Goal: Task Accomplishment & Management: Manage account settings

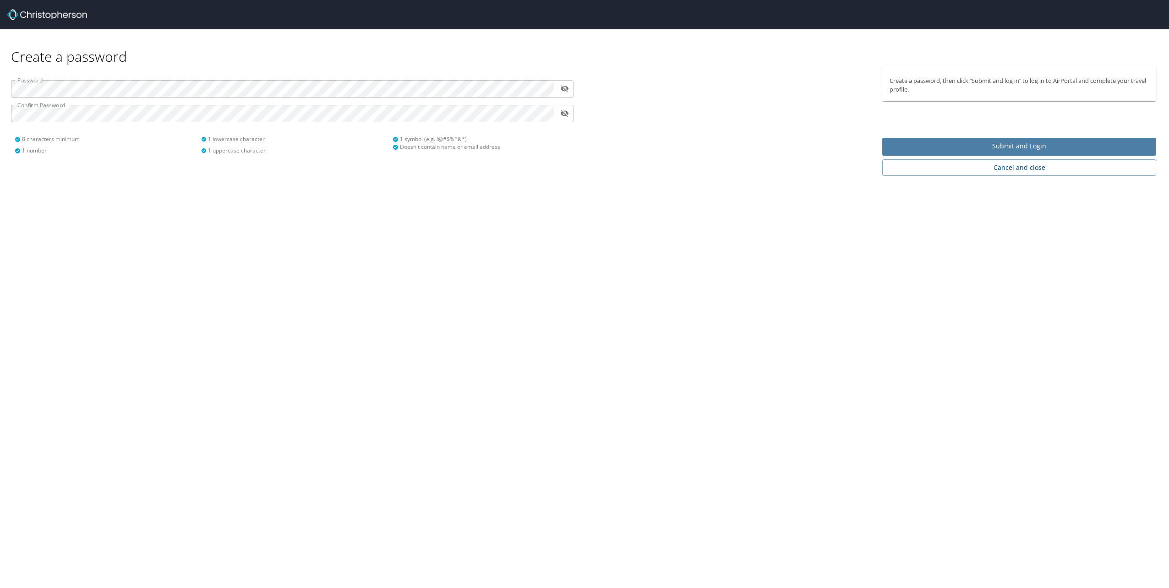
click at [958, 145] on span "Submit and Login" at bounding box center [1018, 146] width 259 height 11
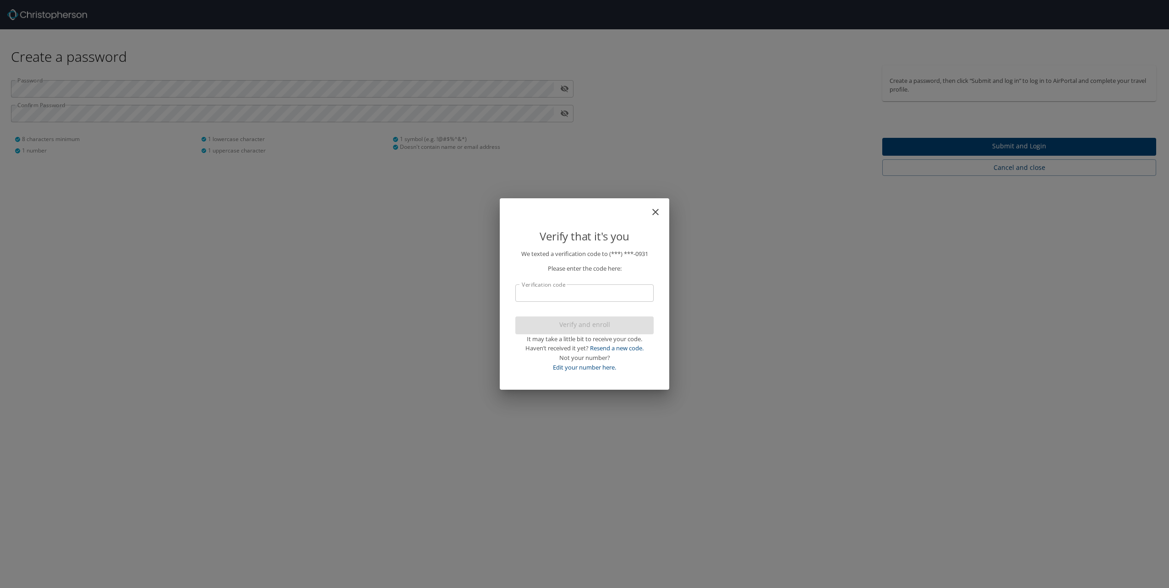
click at [612, 297] on input "Verification code" at bounding box center [584, 292] width 138 height 17
type input "784906"
click at [549, 325] on span "Verify and enroll" at bounding box center [585, 324] width 124 height 11
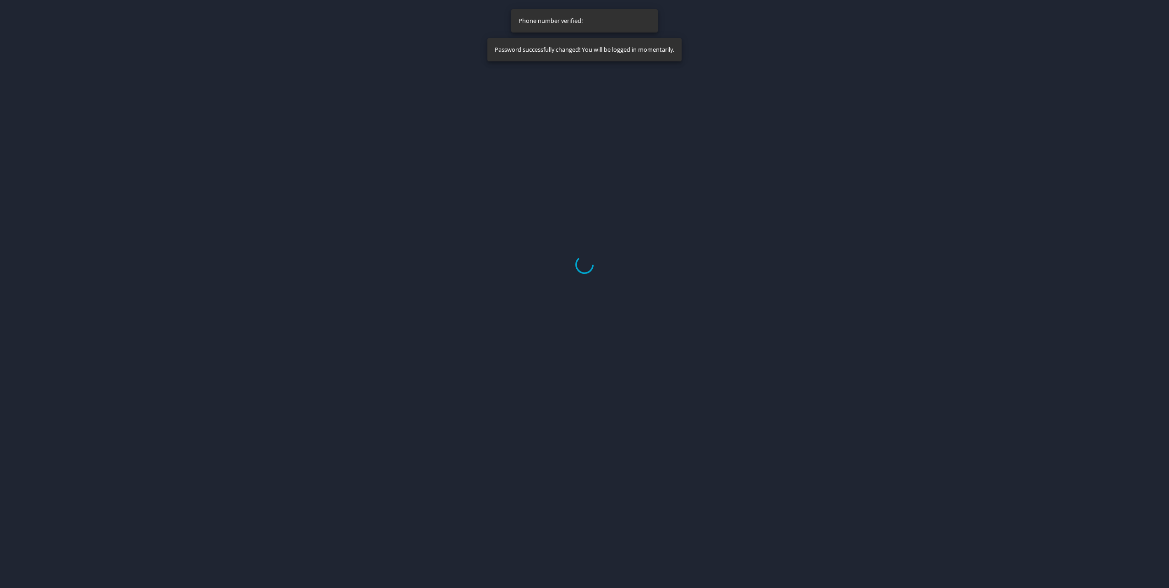
select select "US"
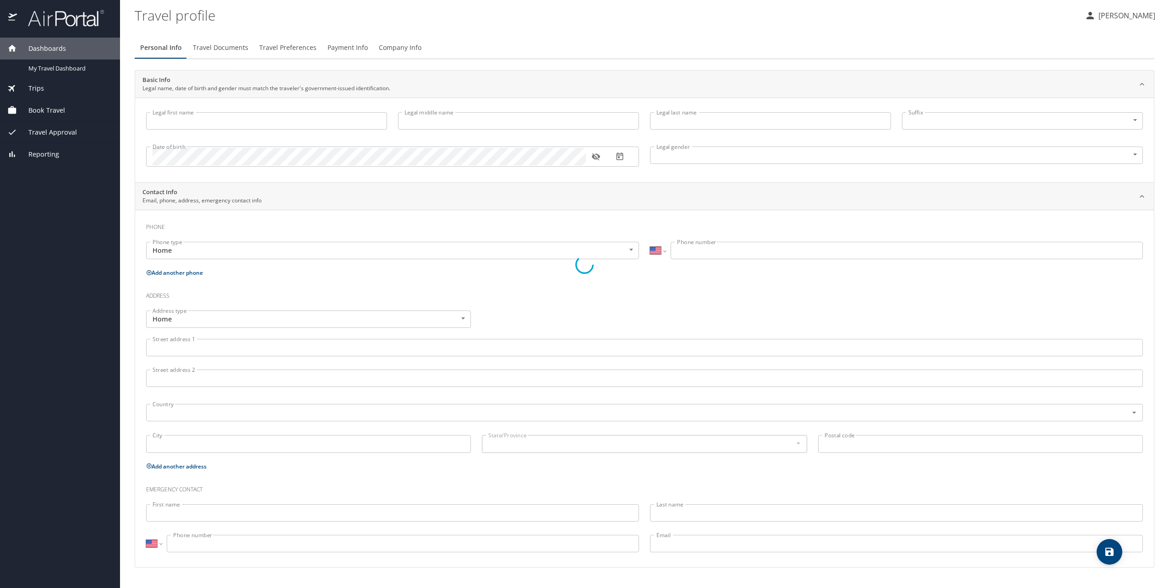
type input "[PERSON_NAME]"
type input "[DEMOGRAPHIC_DATA]"
select select "US"
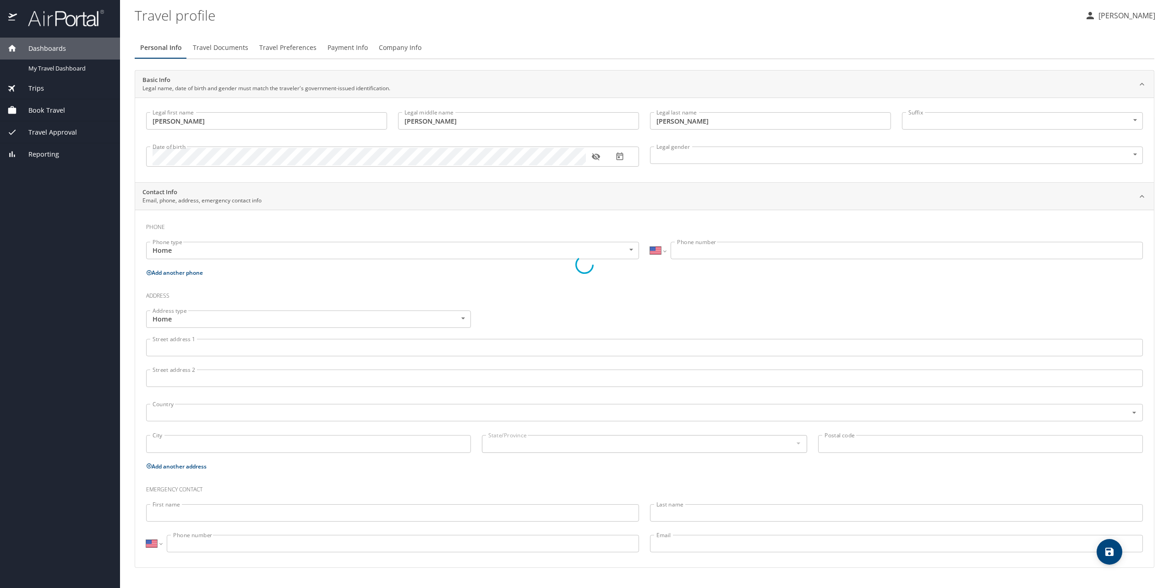
select select "US"
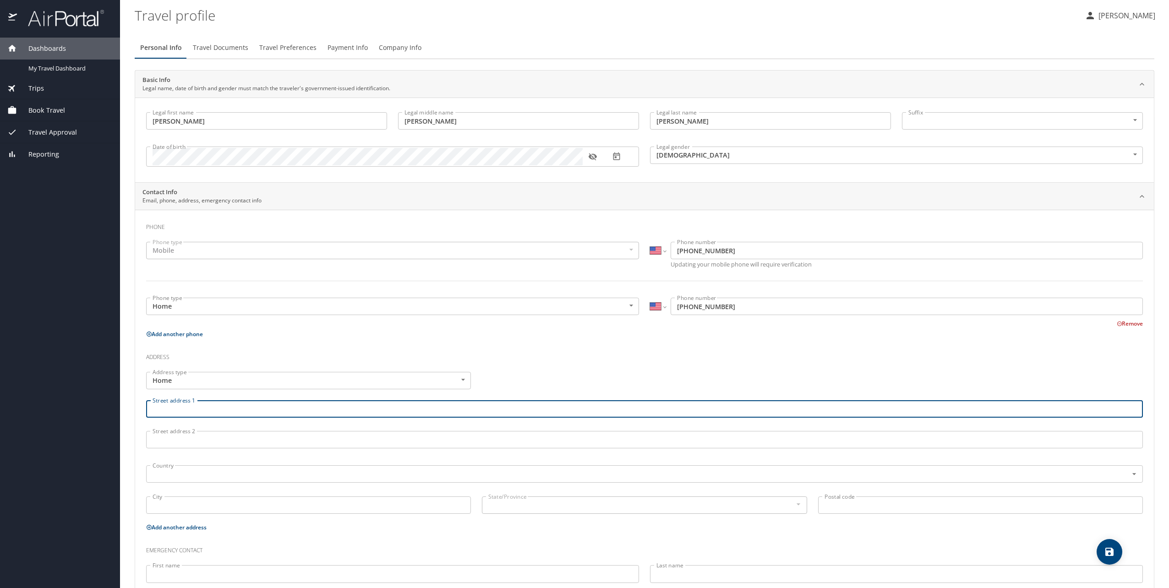
click at [299, 412] on input "Street address 1" at bounding box center [644, 408] width 997 height 17
type input "[STREET_ADDRESS]"
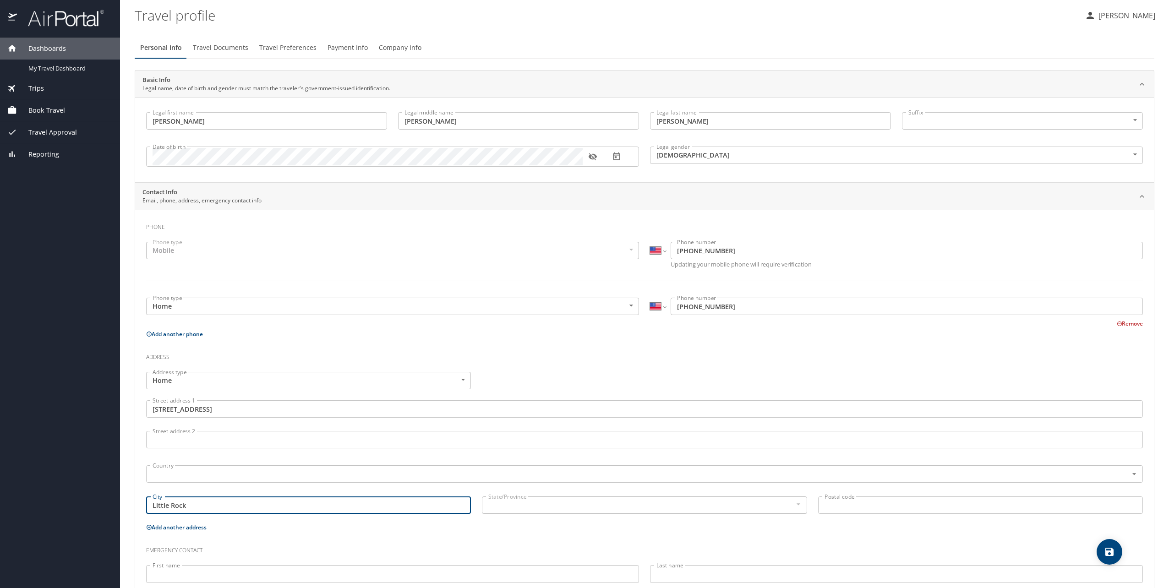
type input "Little Rock"
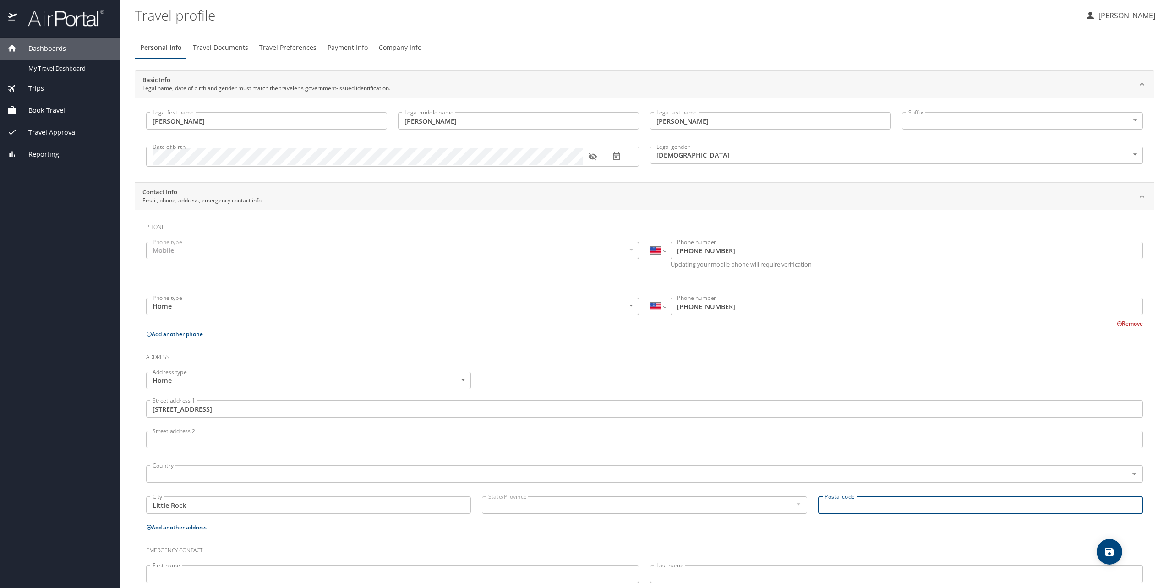
type input "A"
type input "72019"
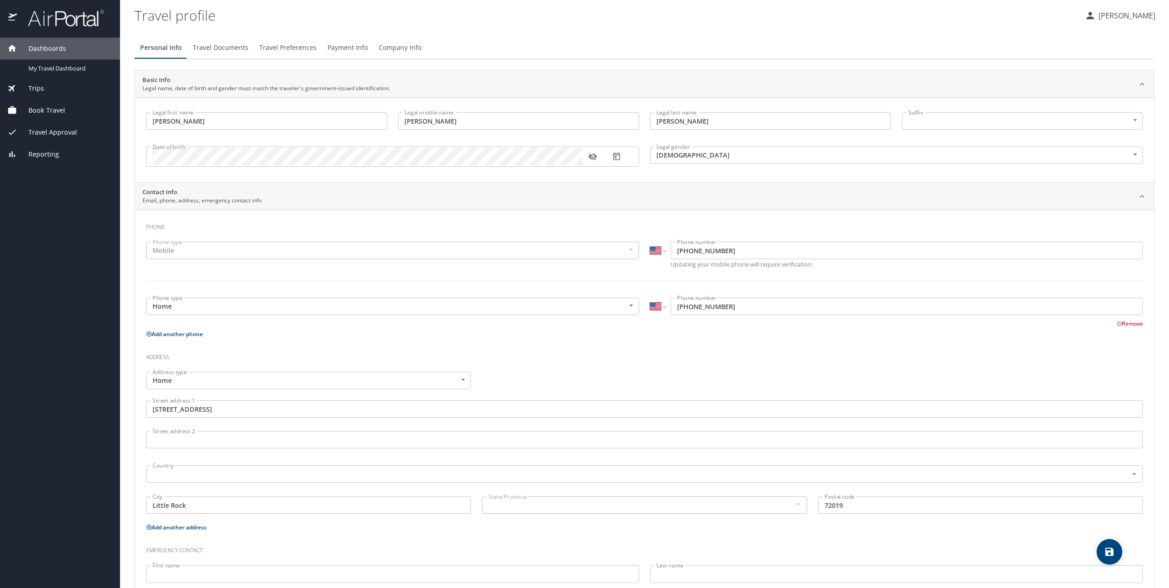
click at [459, 486] on div "Country Country" at bounding box center [645, 473] width 1008 height 35
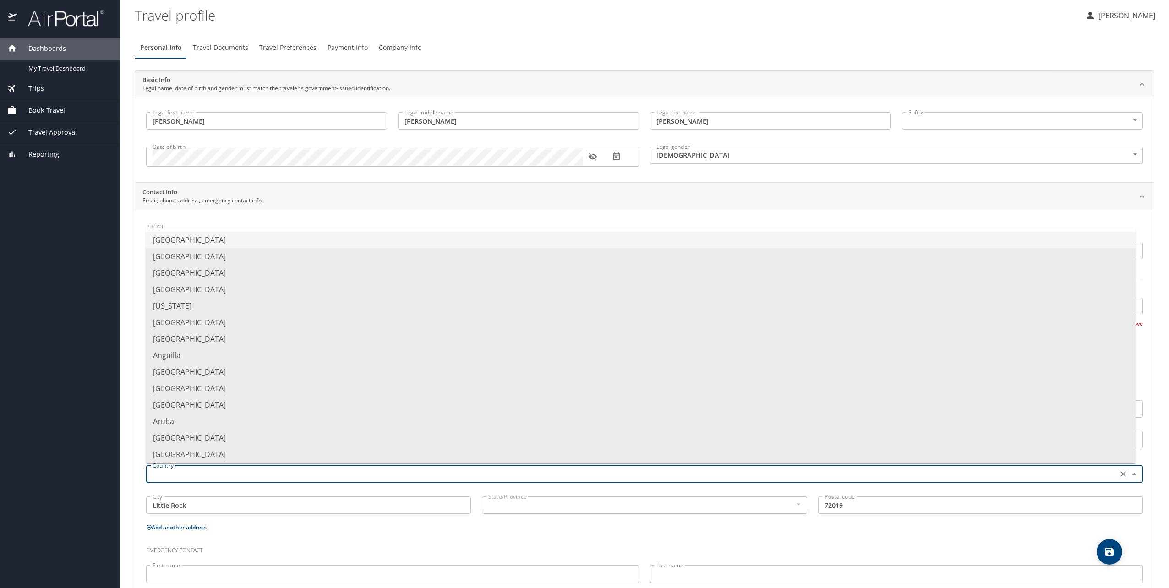
click at [454, 469] on input "text" at bounding box center [631, 474] width 964 height 12
click at [188, 238] on li "[GEOGRAPHIC_DATA]" at bounding box center [641, 240] width 990 height 16
type input "[GEOGRAPHIC_DATA]"
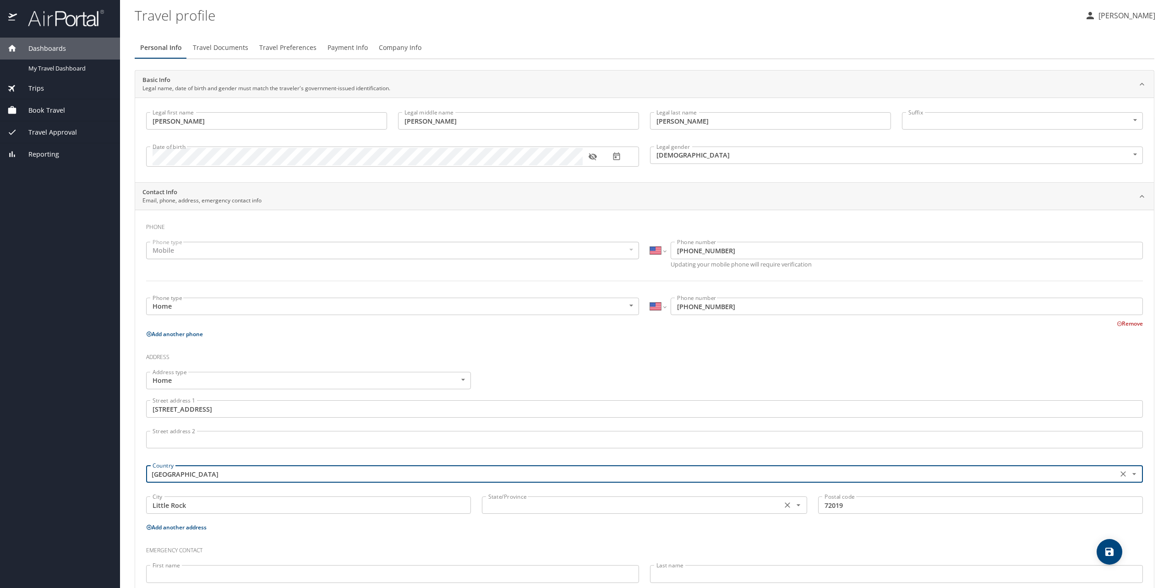
click at [794, 507] on icon "Open" at bounding box center [798, 505] width 9 height 9
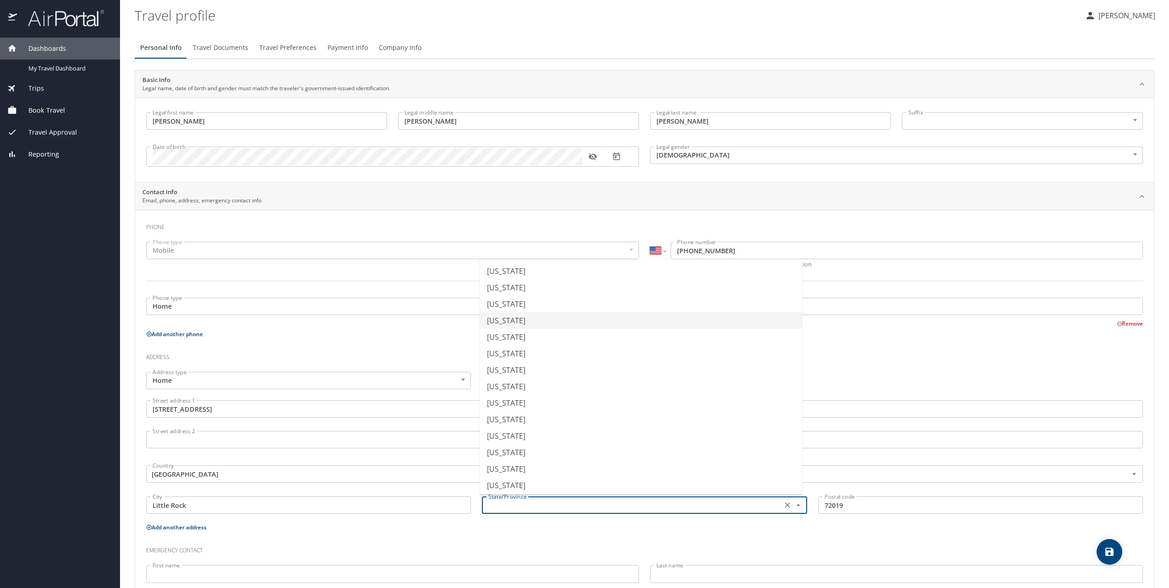
click at [541, 322] on li "[US_STATE]" at bounding box center [641, 320] width 322 height 16
type input "[US_STATE]"
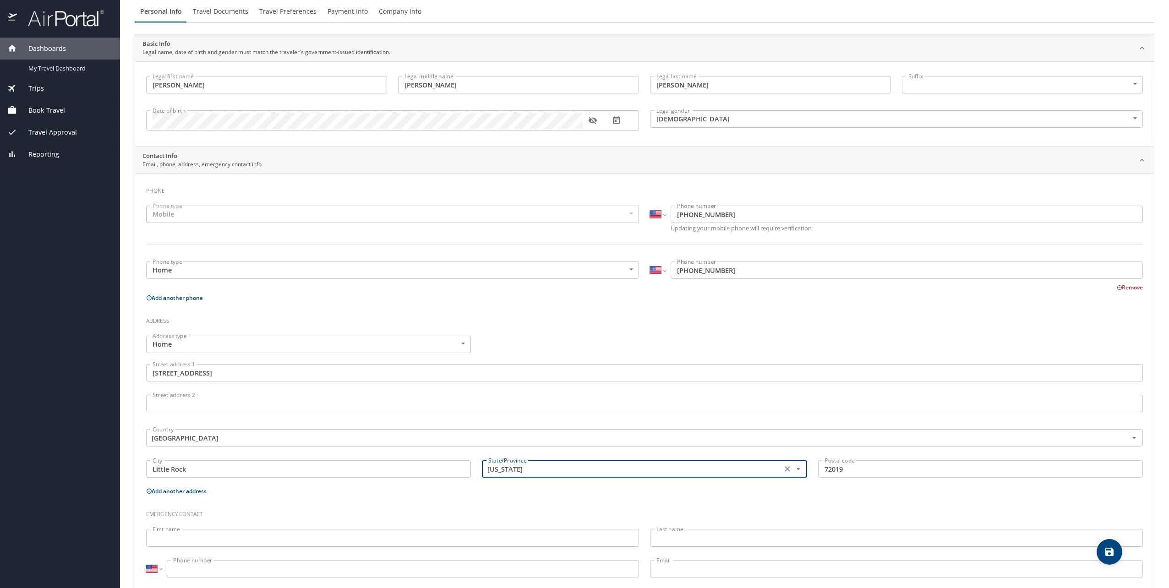
scroll to position [56, 0]
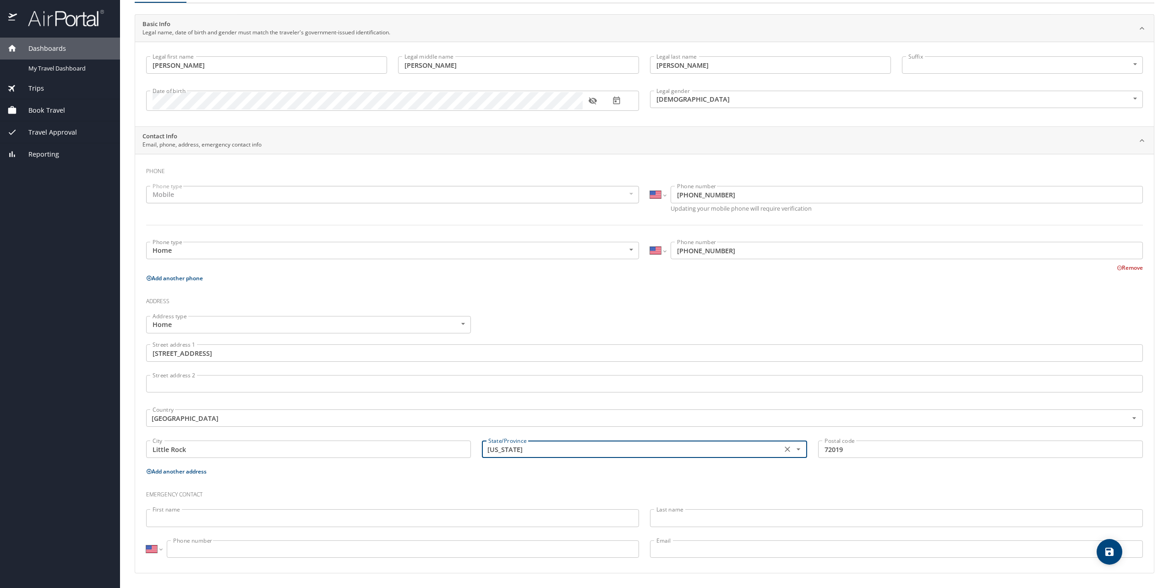
click at [246, 515] on input "First name" at bounding box center [392, 517] width 493 height 17
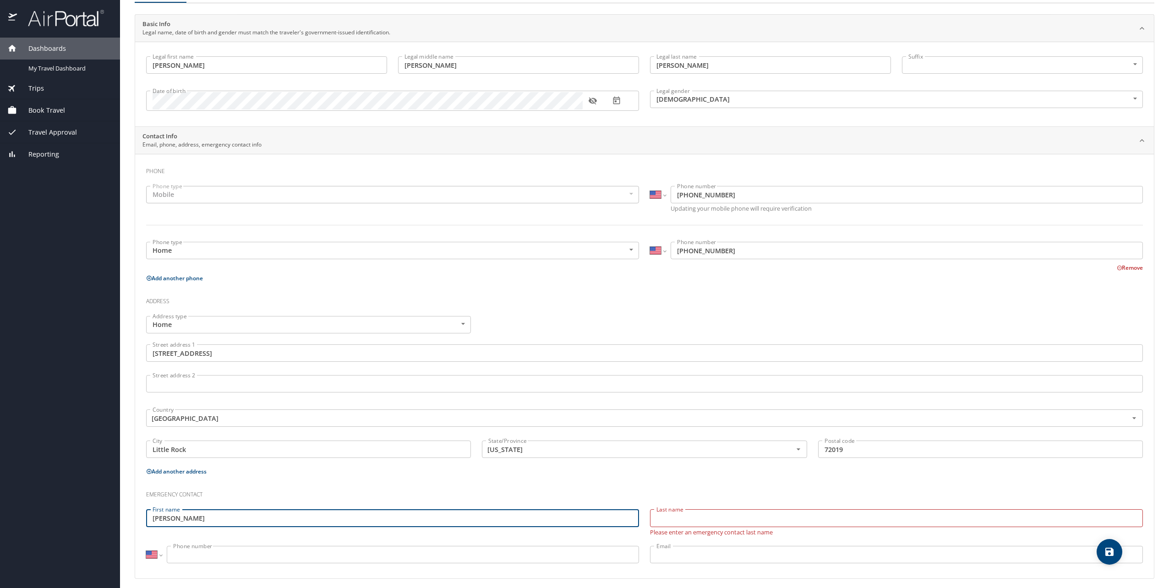
drag, startPoint x: 237, startPoint y: 519, endPoint x: -29, endPoint y: 493, distance: 267.0
click at [0, 493] on html "Dashboards My Travel Dashboard Trips Current / Future Trips Past Trips Trips Mi…" at bounding box center [584, 294] width 1169 height 588
type input "[PERSON_NAME]"
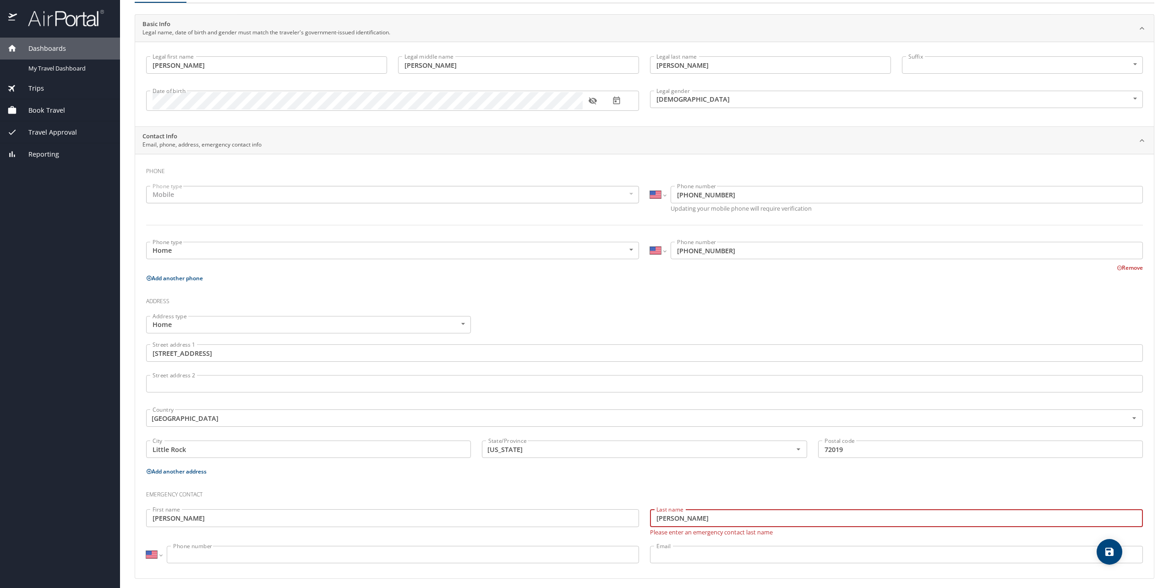
type input "[PERSON_NAME]"
click at [294, 545] on input "Phone number" at bounding box center [403, 548] width 472 height 17
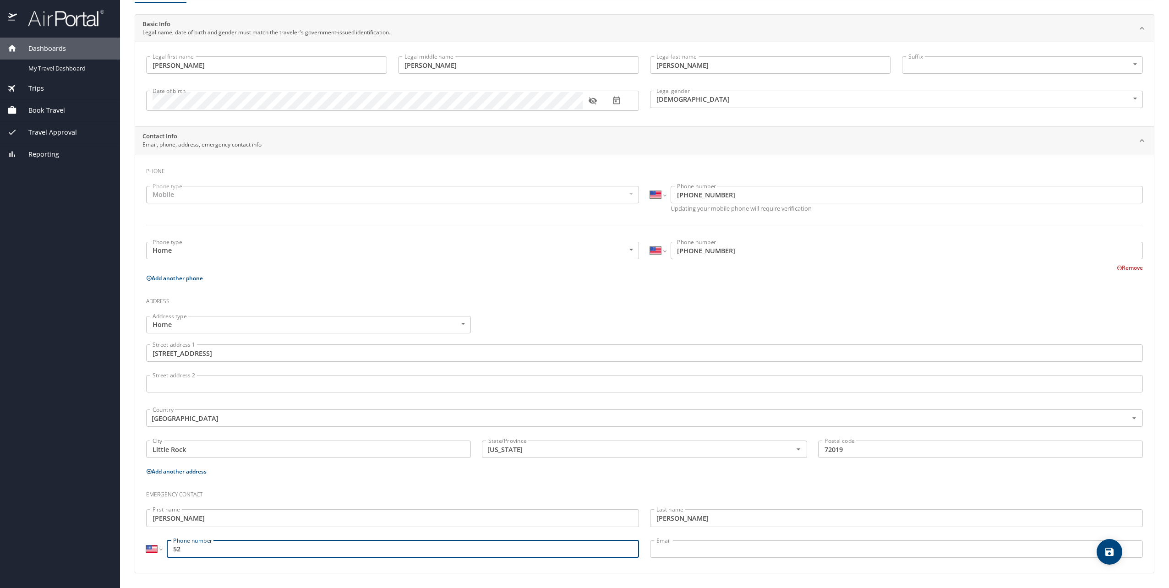
type input "5"
type input "[PHONE_NUMBER]"
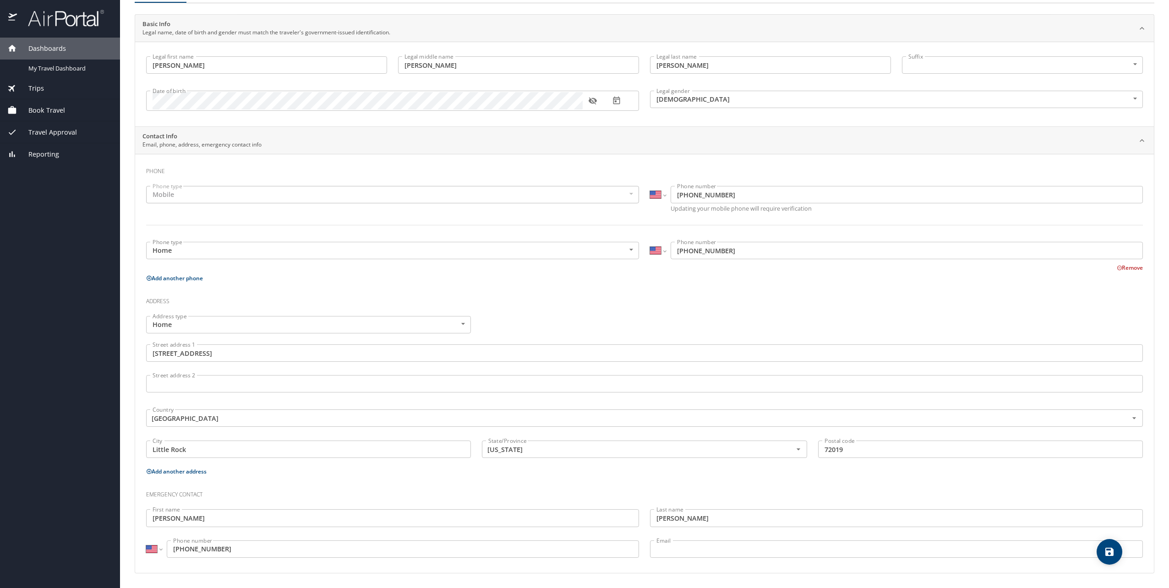
click at [698, 558] on p at bounding box center [896, 559] width 493 height 2
click at [699, 555] on input "Email" at bounding box center [896, 548] width 493 height 17
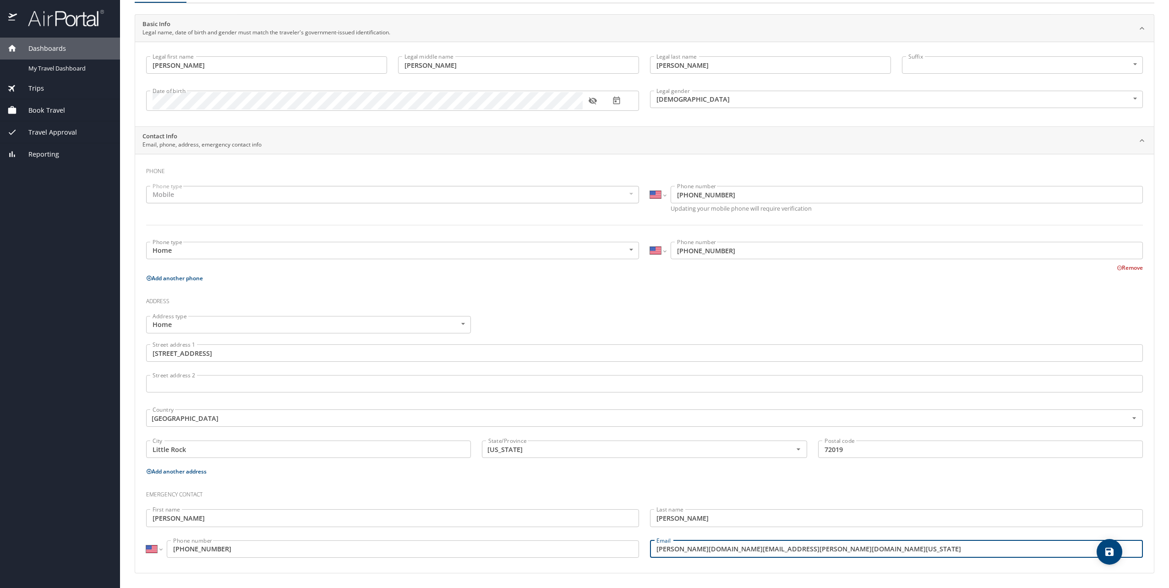
type input "[PERSON_NAME][DOMAIN_NAME][EMAIL_ADDRESS][PERSON_NAME][DOMAIN_NAME][US_STATE]"
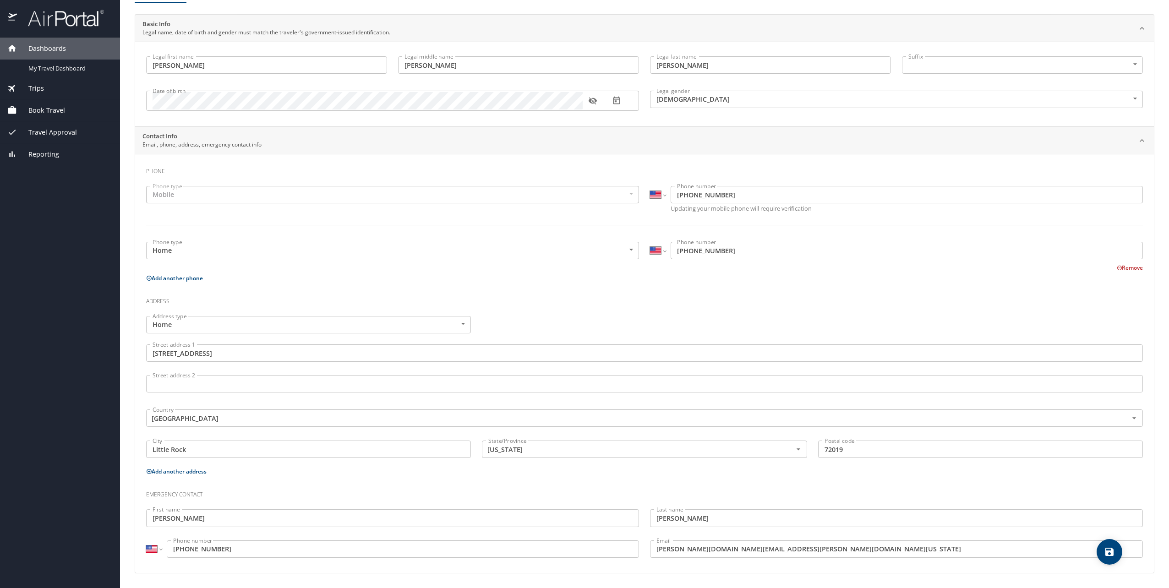
click at [654, 313] on div "Address type Home Home Address type Street address [STREET_ADDRESS] address [ST…" at bounding box center [645, 388] width 1008 height 155
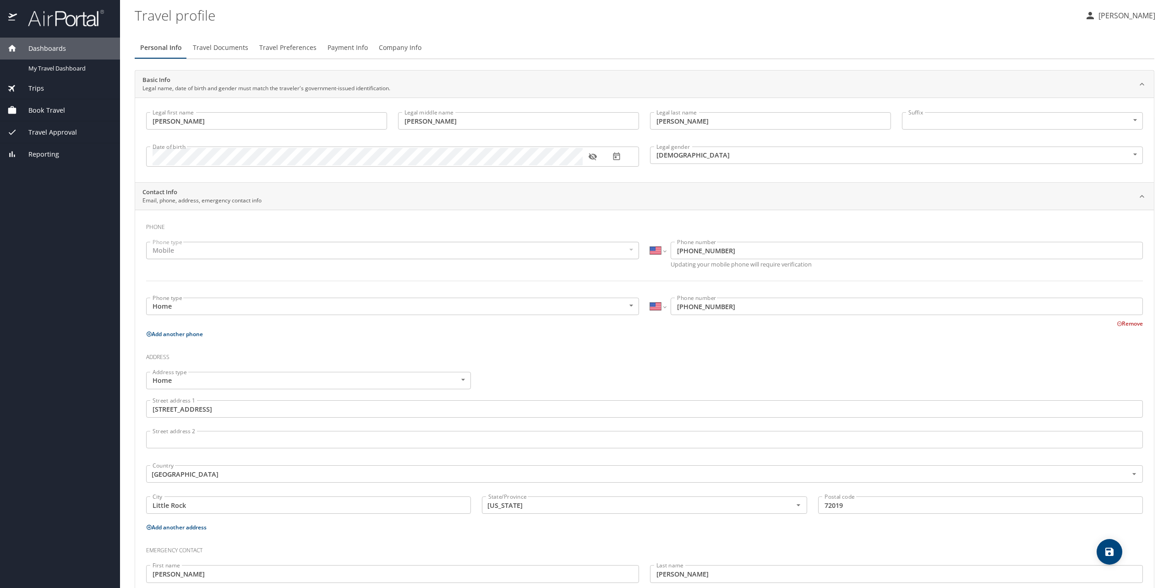
click at [239, 45] on span "Travel Documents" at bounding box center [220, 47] width 55 height 11
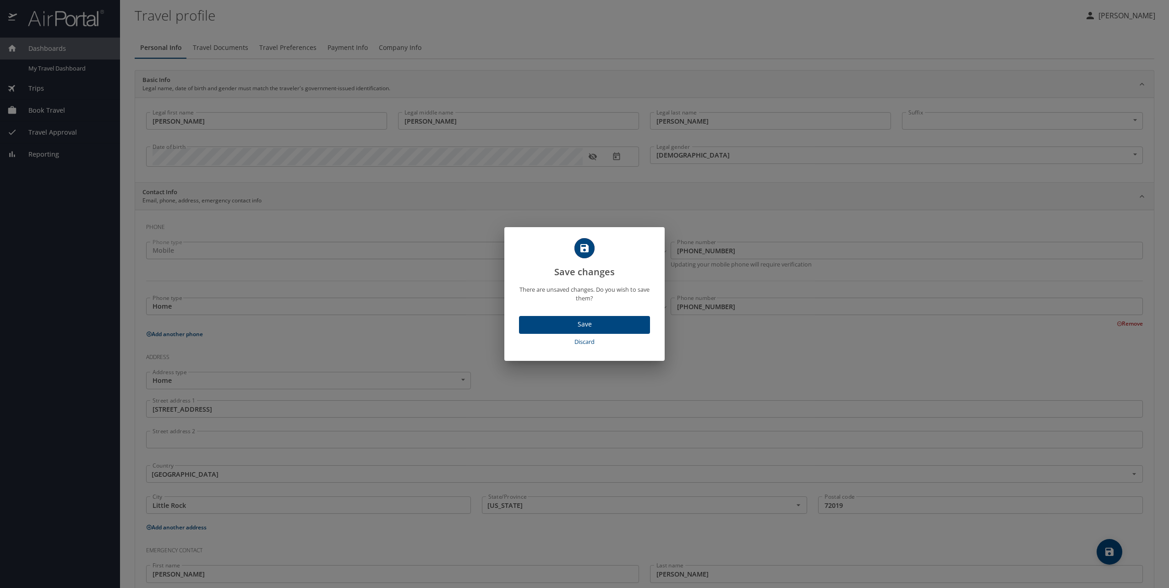
click at [547, 325] on span "Save" at bounding box center [584, 324] width 116 height 11
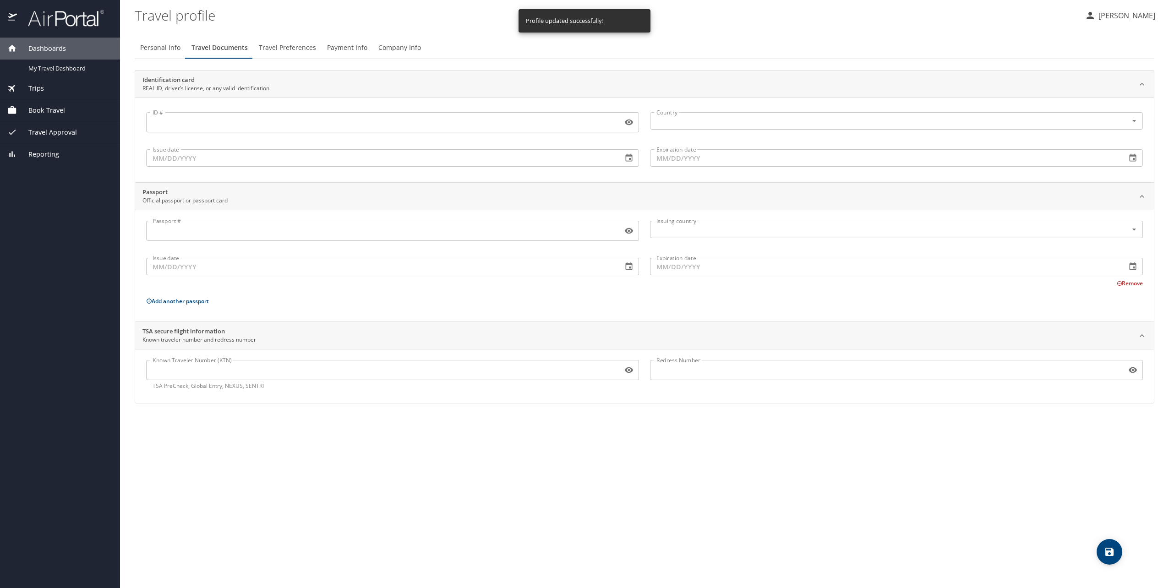
click at [184, 118] on input "ID #" at bounding box center [382, 122] width 473 height 17
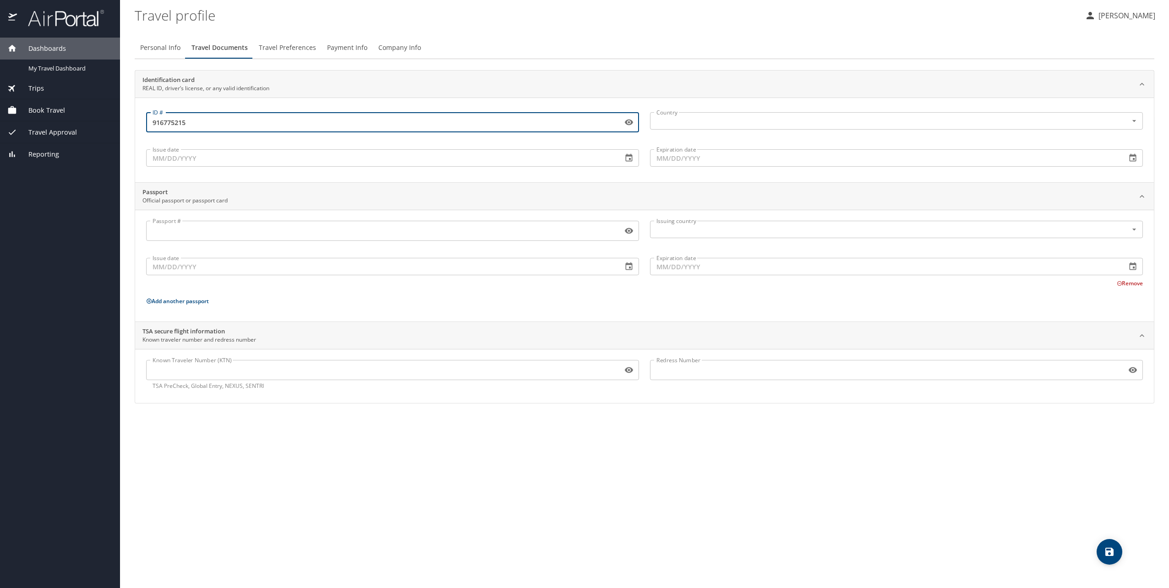
type input "916775215"
click at [180, 157] on input "Issue date" at bounding box center [380, 157] width 469 height 17
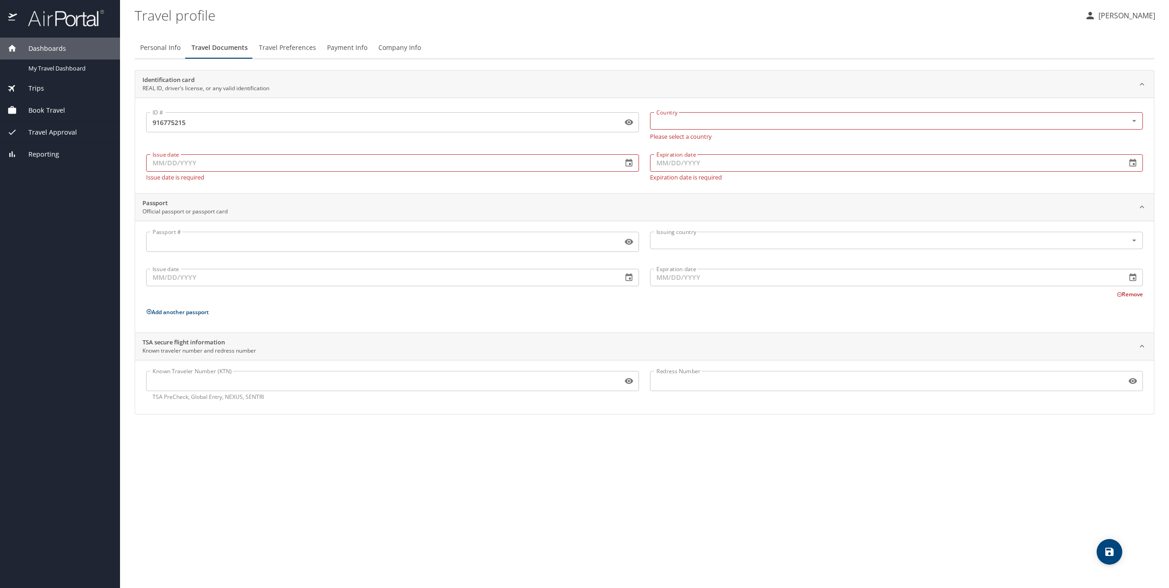
click at [241, 166] on input "Issue date" at bounding box center [380, 162] width 469 height 17
type input "[DATE]"
click at [675, 158] on input "Expiration date" at bounding box center [884, 162] width 469 height 17
type input "[DATE]"
click at [694, 118] on input "text" at bounding box center [883, 121] width 460 height 12
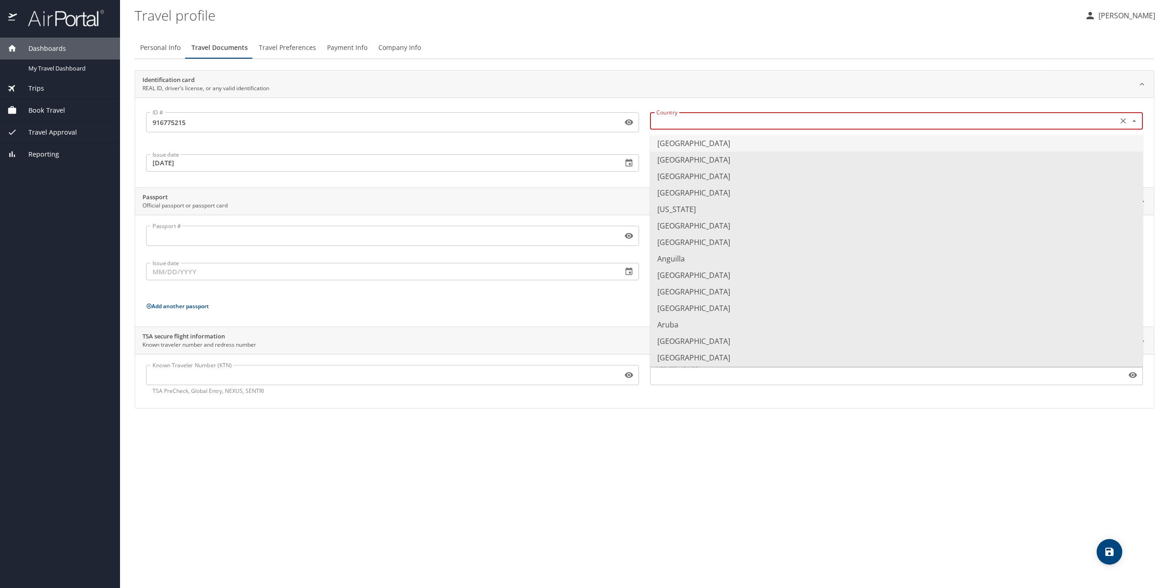
click at [689, 137] on li "[GEOGRAPHIC_DATA]" at bounding box center [896, 143] width 493 height 16
type input "[GEOGRAPHIC_DATA]"
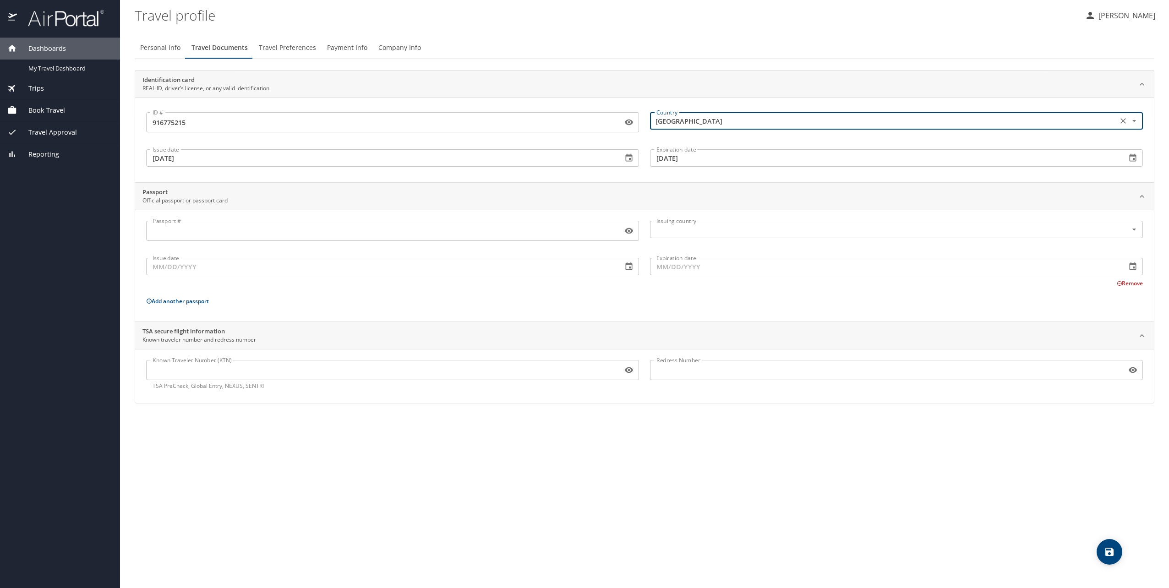
click at [242, 371] on input "Known Traveler Number (KTN)" at bounding box center [382, 369] width 473 height 17
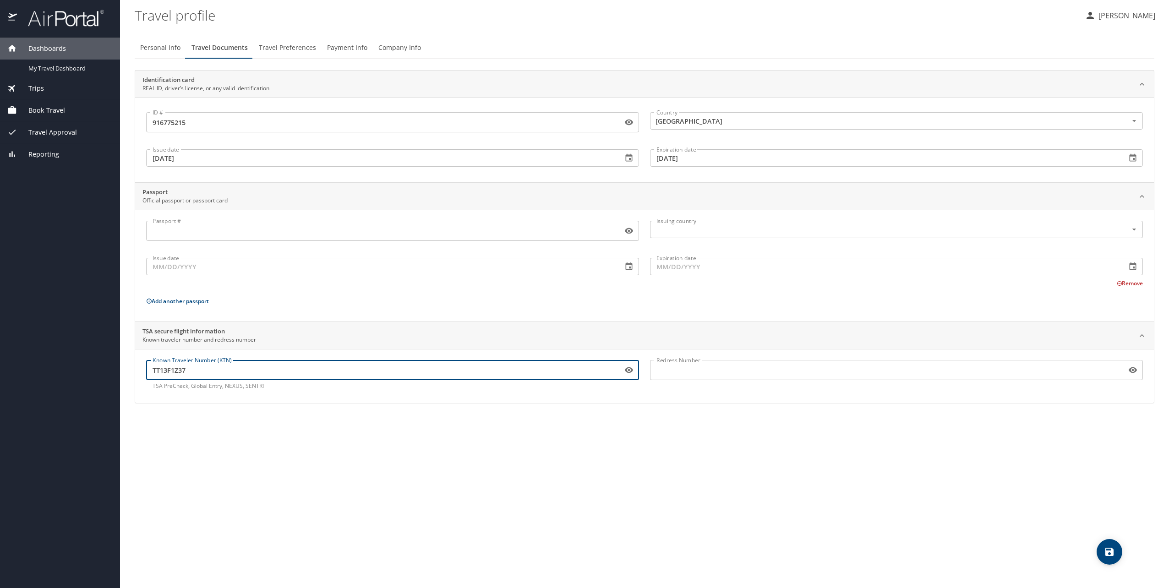
type input "TT13F1Z37"
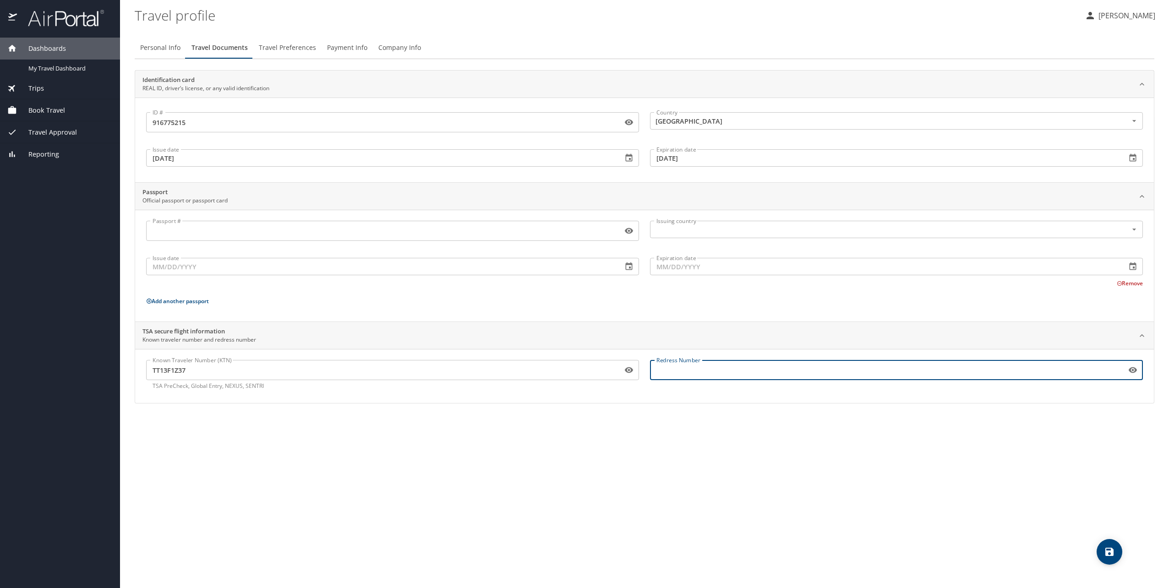
click at [681, 363] on input "Redress Number" at bounding box center [886, 369] width 473 height 17
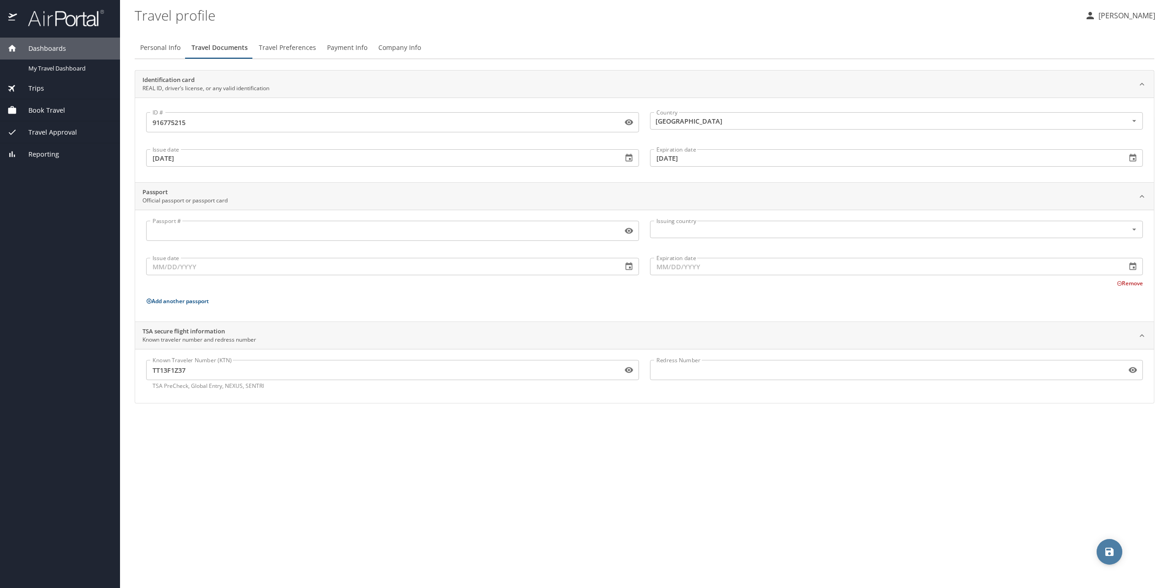
click at [1114, 547] on icon "save" at bounding box center [1109, 551] width 11 height 11
click at [296, 52] on span "Travel Preferences" at bounding box center [287, 47] width 57 height 11
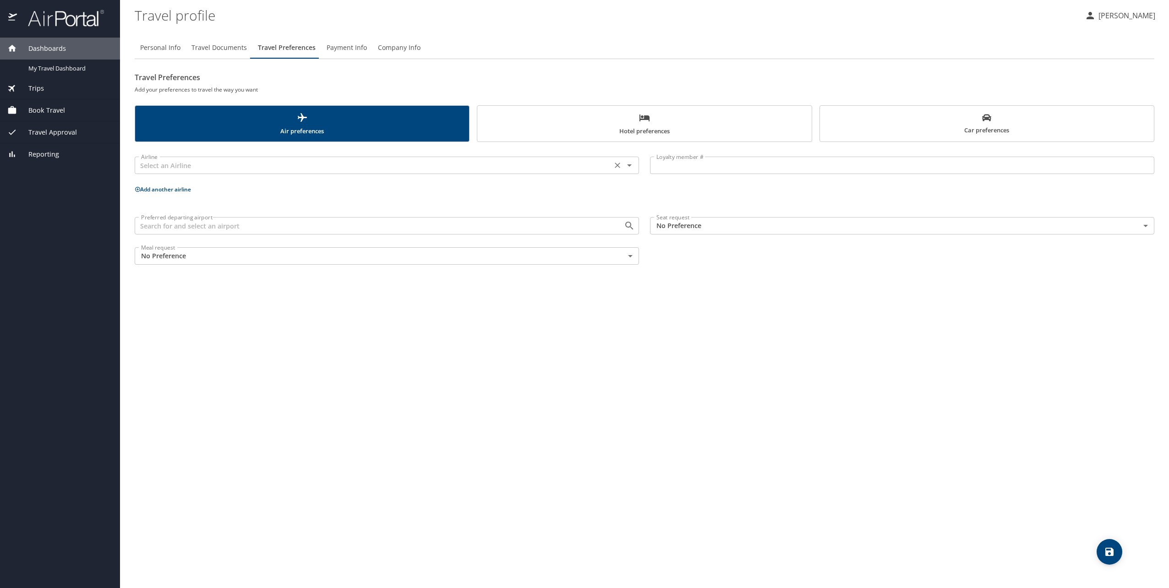
click at [353, 159] on div "Airline" at bounding box center [387, 165] width 504 height 17
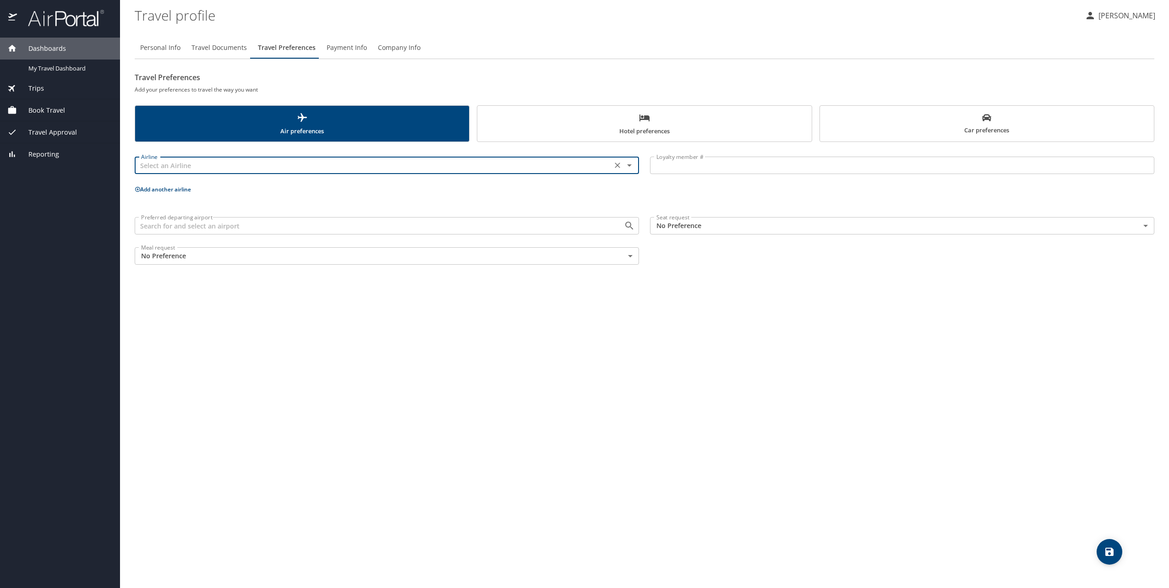
click at [196, 232] on input "Preferred departing airport" at bounding box center [373, 226] width 472 height 12
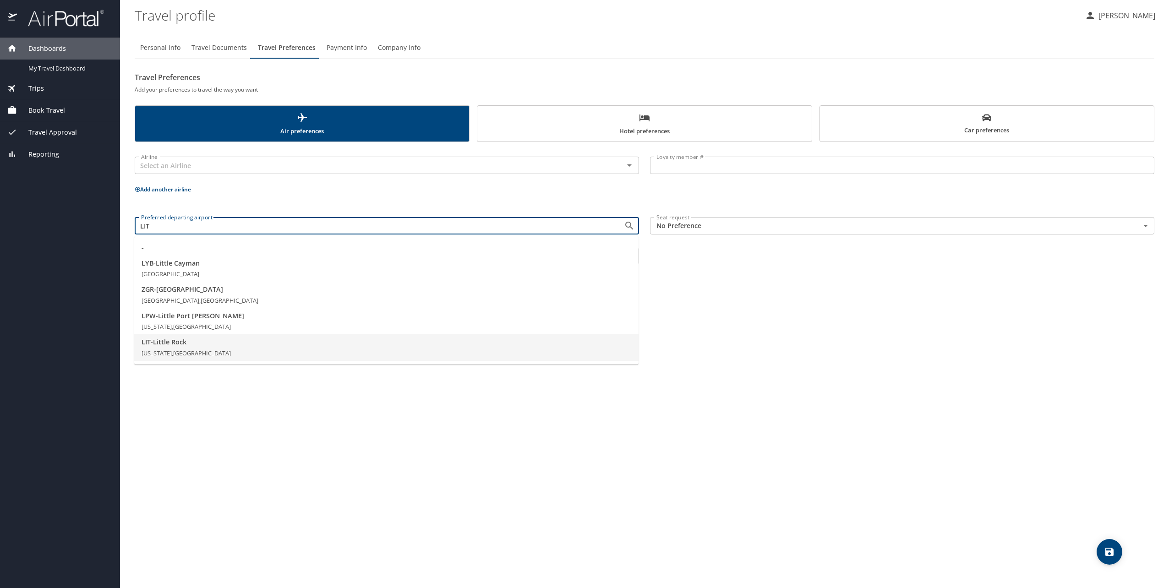
click at [188, 344] on span "LIT - [GEOGRAPHIC_DATA]" at bounding box center [387, 342] width 490 height 10
type input "LIT - [GEOGRAPHIC_DATA]"
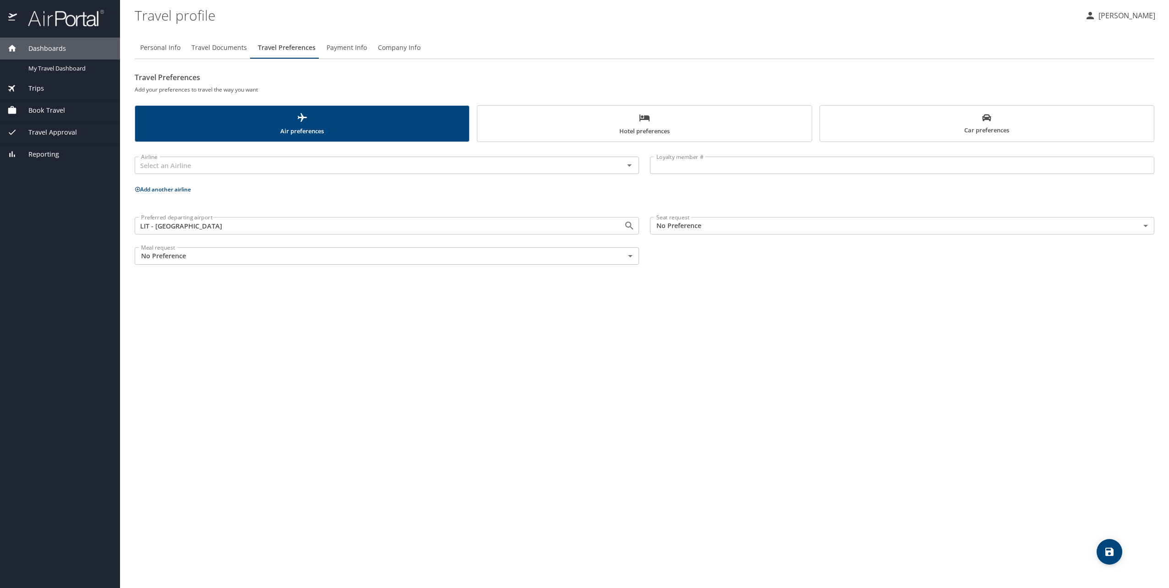
click at [689, 222] on body "Dashboards My Travel Dashboard Trips Current / Future Trips Past Trips Trips Mi…" at bounding box center [584, 294] width 1169 height 588
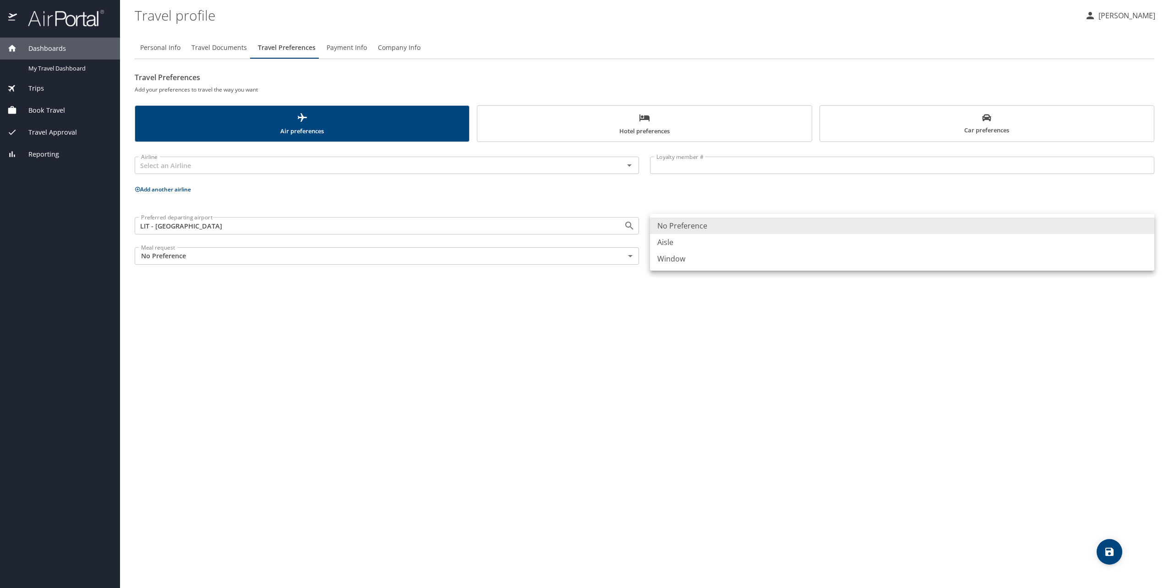
click at [693, 244] on li "Aisle" at bounding box center [902, 242] width 504 height 16
type input "Aisle"
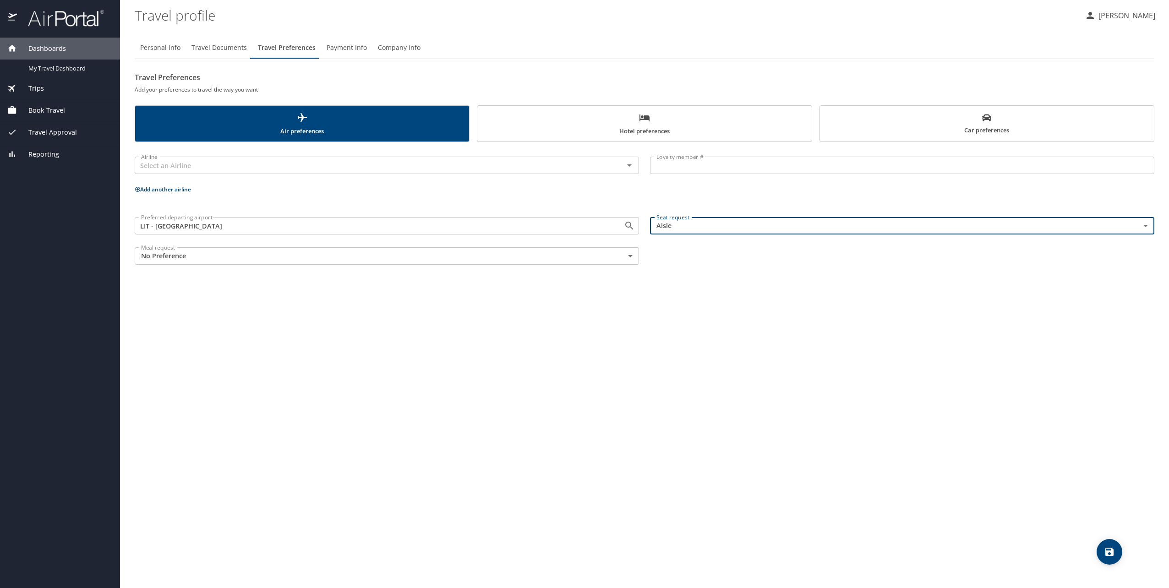
click at [683, 281] on div "Personal Info Travel Documents Travel Preferences Payment Info Company Info Tra…" at bounding box center [644, 308] width 1019 height 559
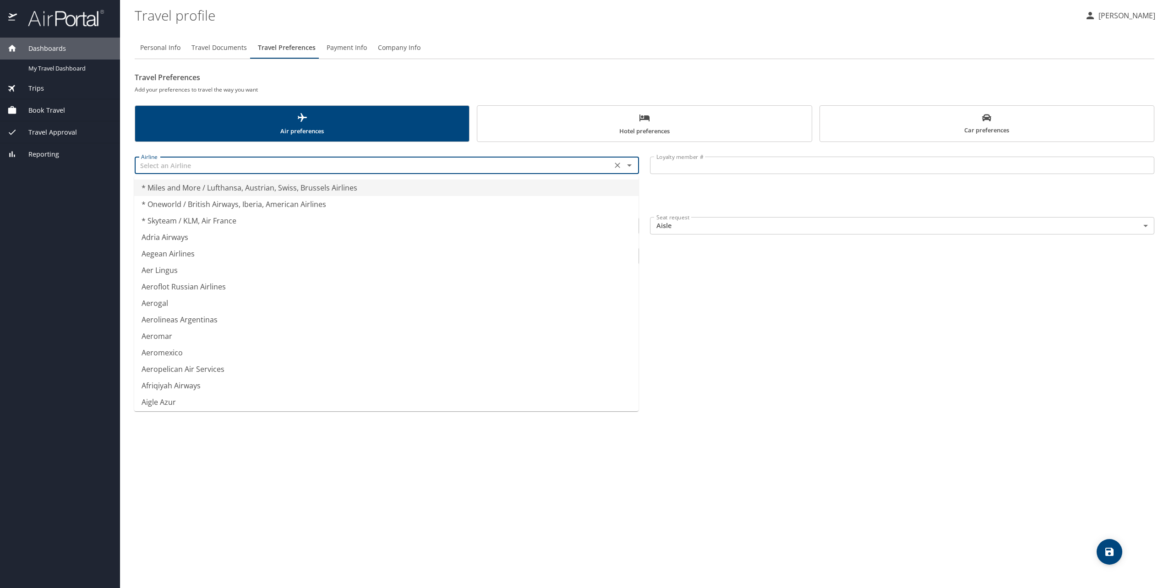
click at [247, 164] on input "text" at bounding box center [373, 165] width 472 height 12
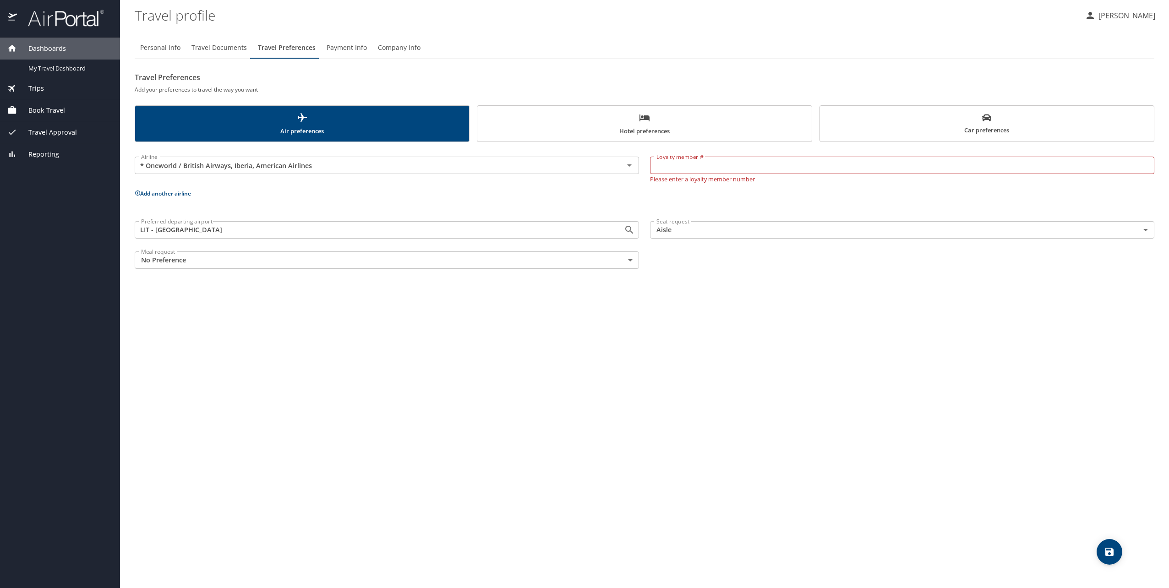
click at [827, 270] on div "Preferred departing airport LIT - Little Rock Preferred departing airport Seat …" at bounding box center [644, 245] width 1030 height 59
click at [204, 166] on input "* Oneworld / British Airways, Iberia, American Airlines" at bounding box center [373, 165] width 472 height 12
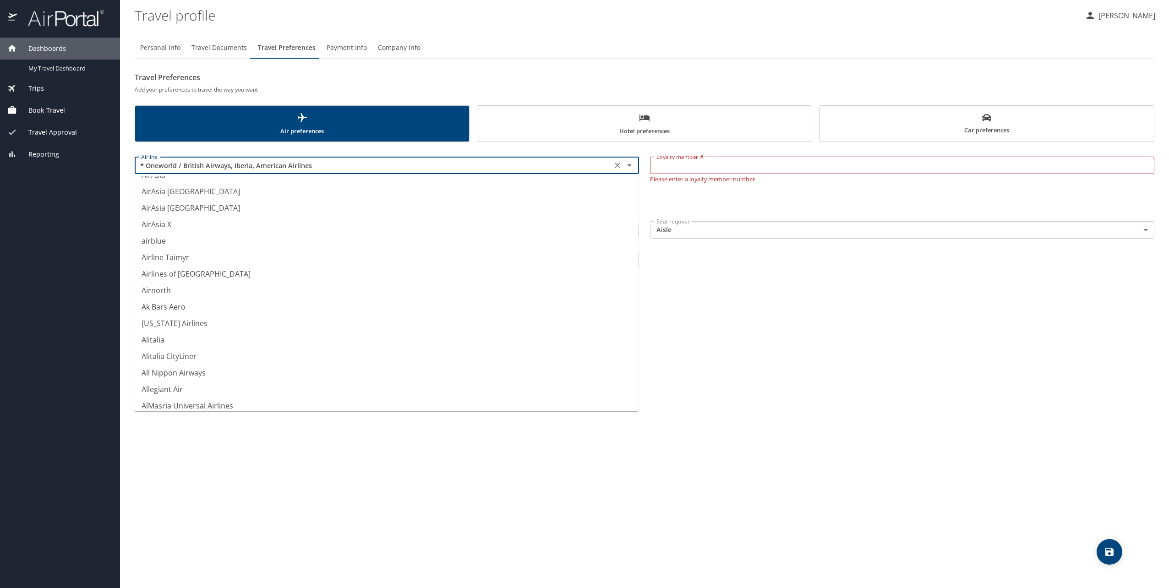
scroll to position [1183, 0]
click at [198, 405] on li "American Airlines" at bounding box center [386, 406] width 504 height 16
type input "American Airlines"
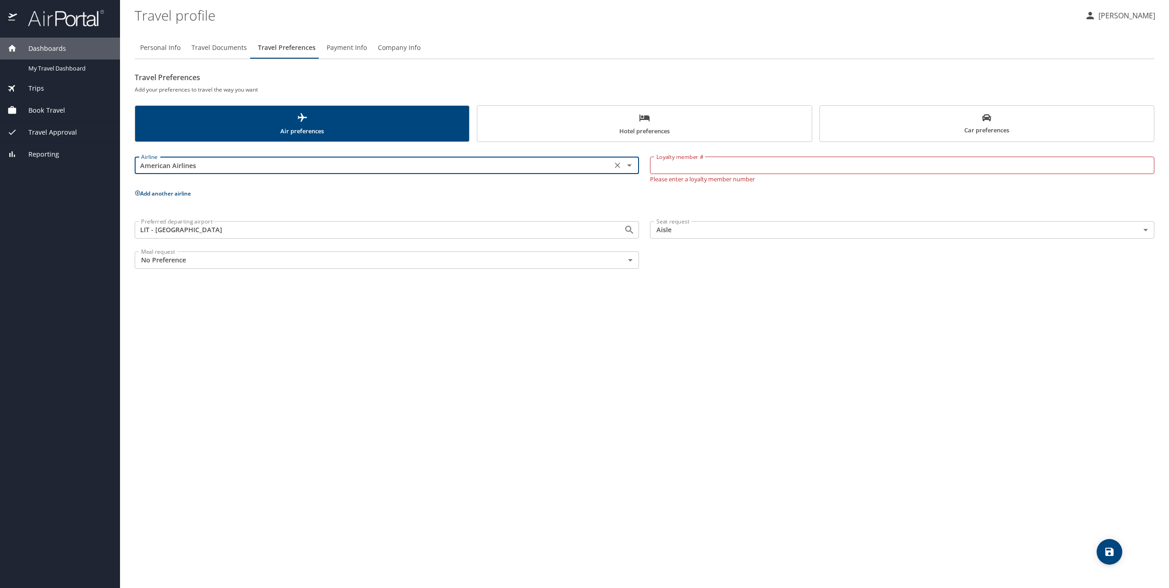
click at [719, 169] on input "Loyalty member #" at bounding box center [902, 165] width 504 height 17
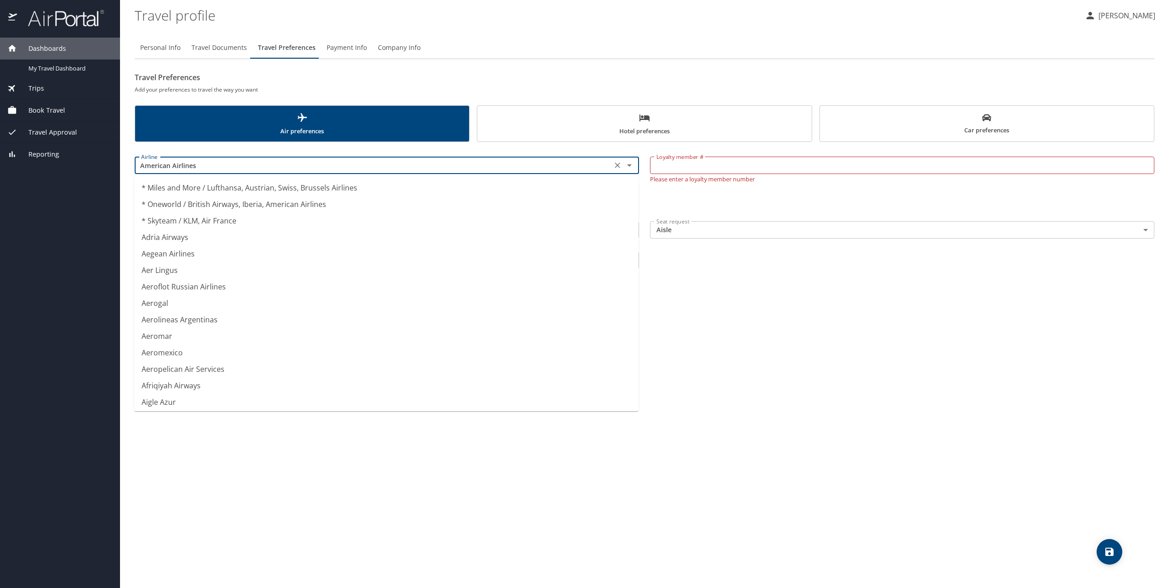
click at [238, 161] on input "American Airlines" at bounding box center [373, 165] width 472 height 12
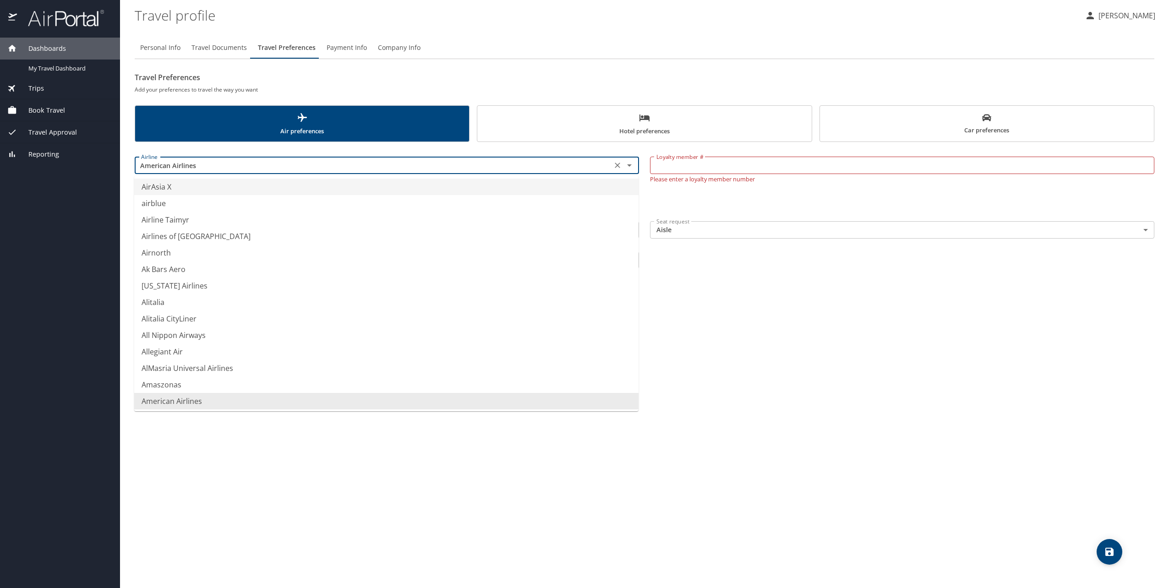
click at [618, 165] on icon "Clear" at bounding box center [617, 165] width 5 height 5
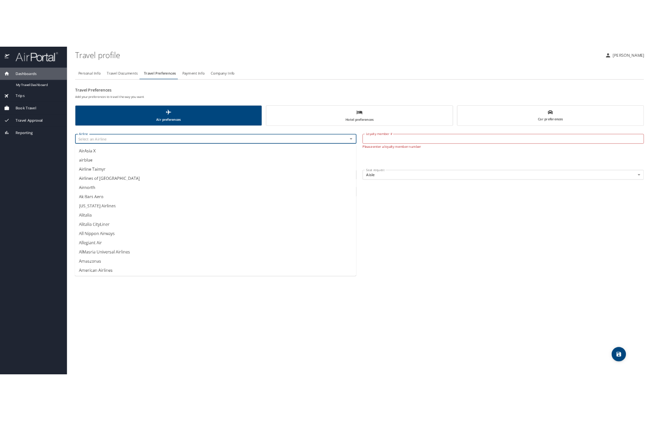
scroll to position [5, 0]
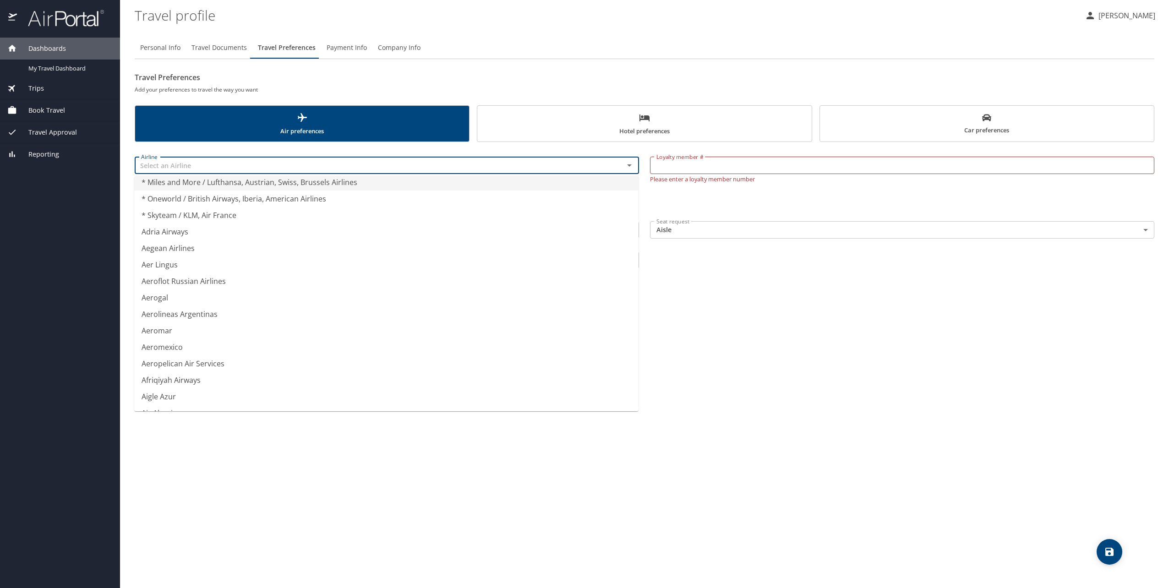
type input "* Miles and More / Lufthansa, Austrian, Swiss, Brussels Airlines"
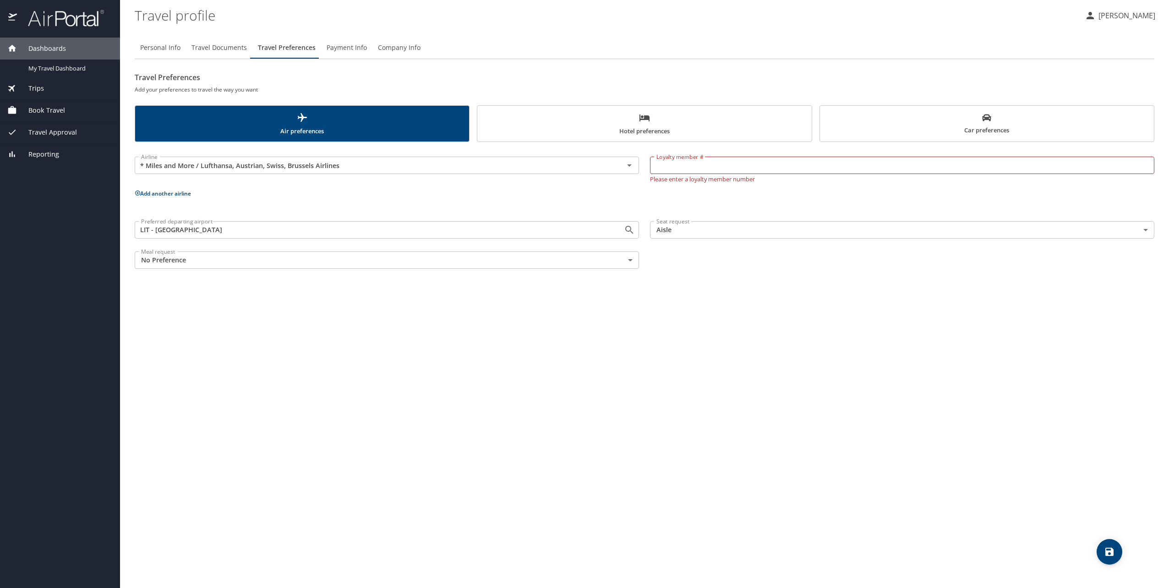
click at [836, 342] on div "Personal Info Travel Documents Travel Preferences Payment Info Company Info Tra…" at bounding box center [644, 308] width 1019 height 559
click at [894, 174] on input "Loyalty member #" at bounding box center [902, 165] width 504 height 17
click at [619, 164] on icon "Clear" at bounding box center [617, 165] width 5 height 5
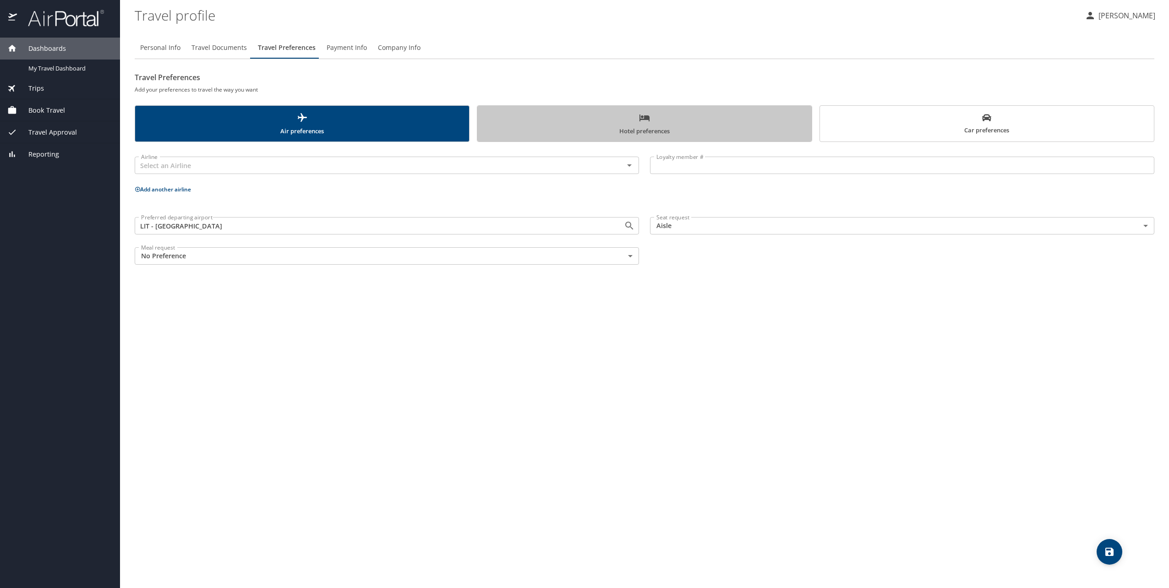
click at [613, 125] on span "Hotel preferences" at bounding box center [644, 124] width 323 height 24
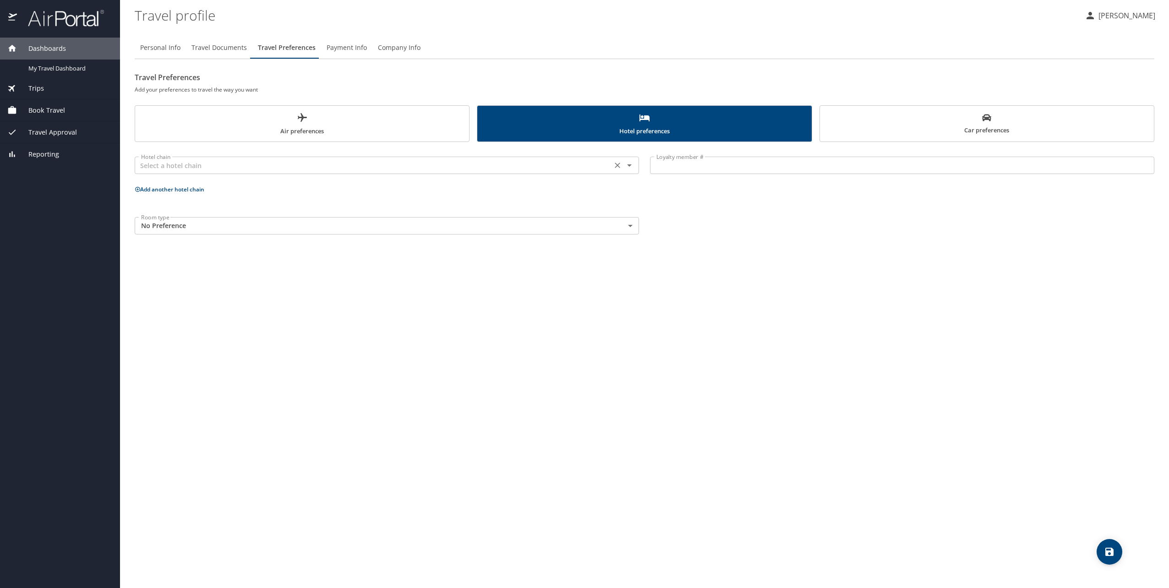
click at [276, 172] on div "Hotel chain" at bounding box center [387, 165] width 504 height 17
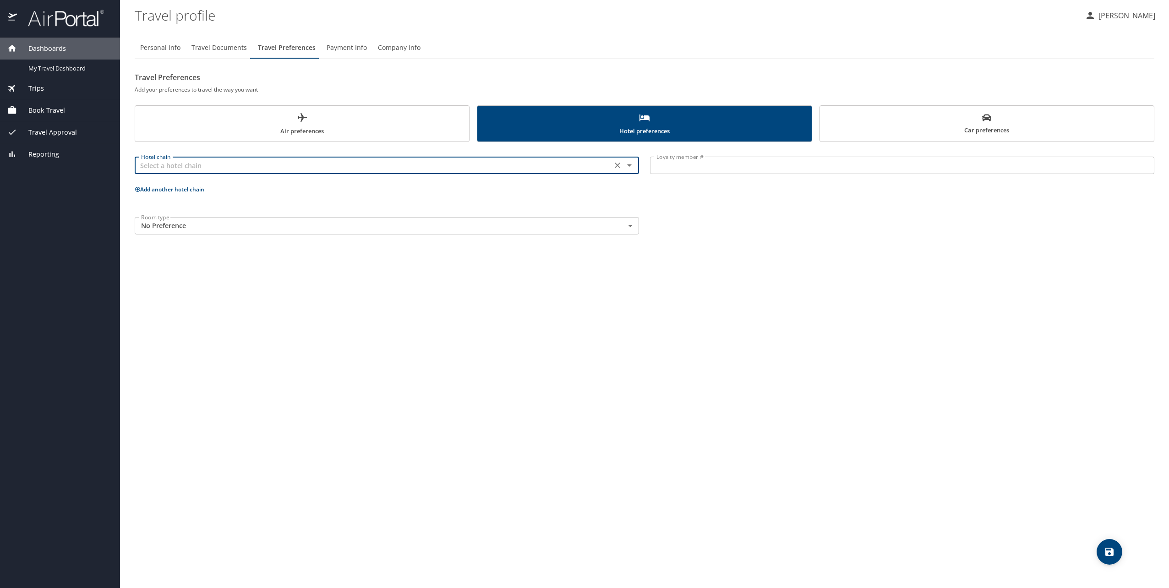
click at [432, 287] on div "Personal Info Travel Documents Travel Preferences Payment Info Company Info Tra…" at bounding box center [644, 308] width 1019 height 559
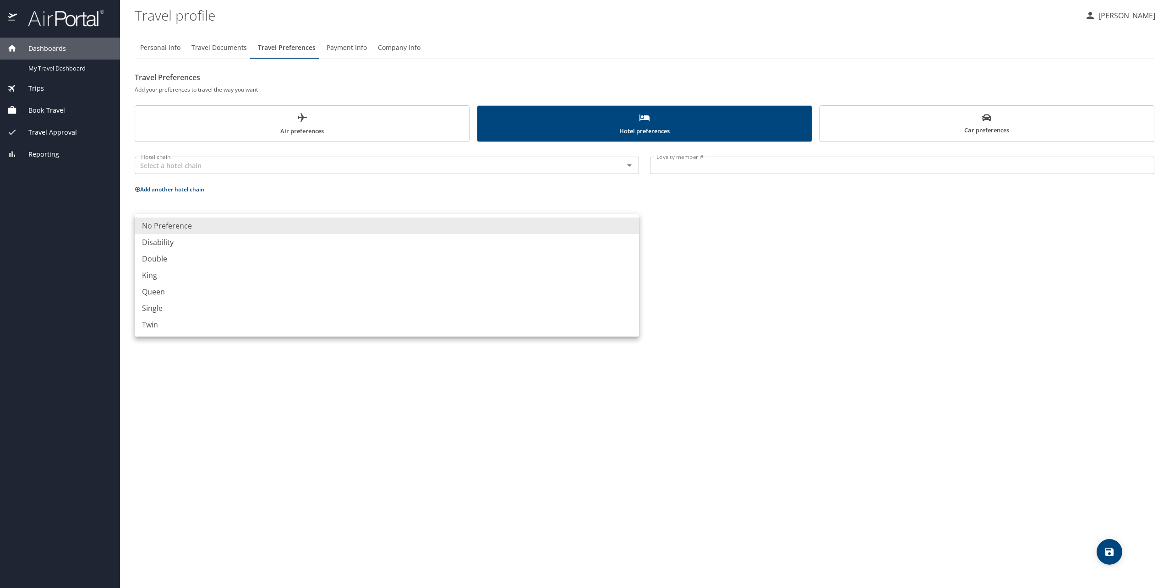
click at [322, 228] on body "Dashboards My Travel Dashboard Trips Current / Future Trips Past Trips Trips Mi…" at bounding box center [584, 294] width 1169 height 588
click at [902, 255] on div at bounding box center [584, 294] width 1169 height 588
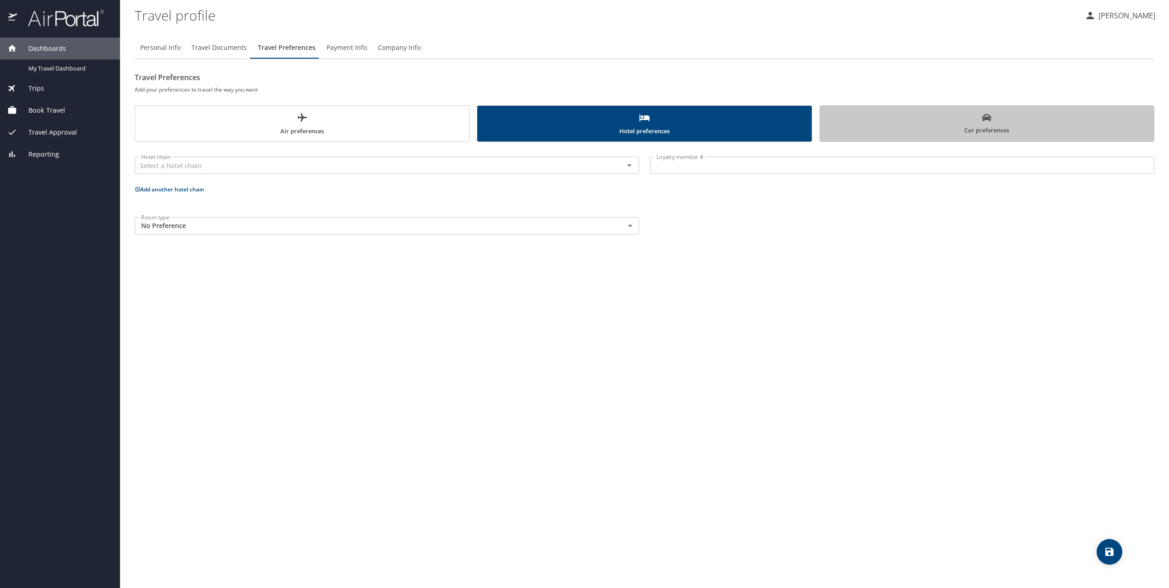
click at [926, 131] on span "Car preferences" at bounding box center [986, 124] width 323 height 22
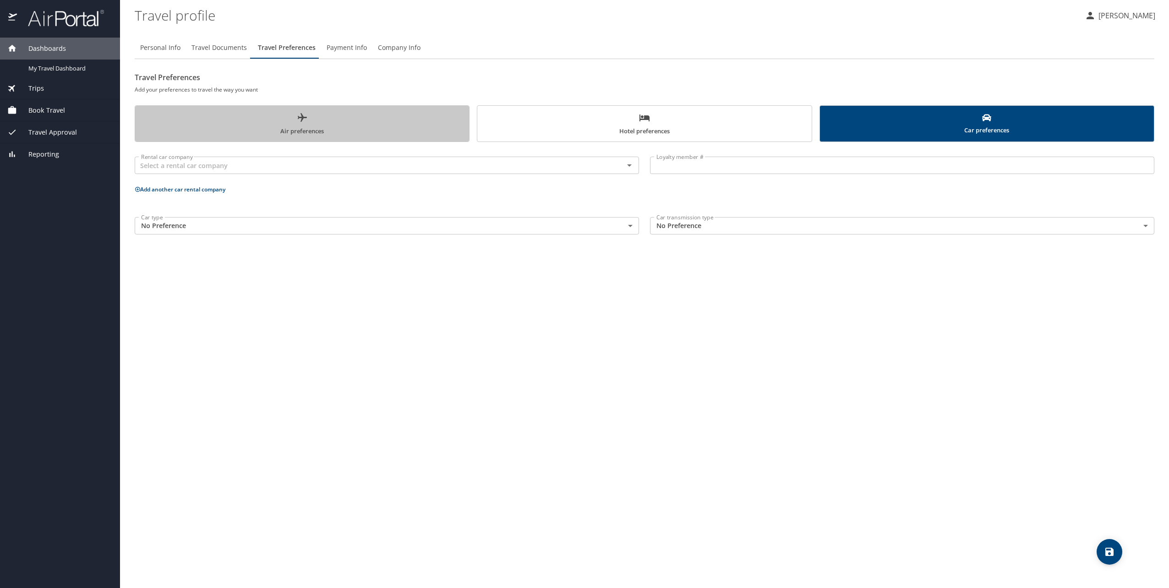
click at [244, 122] on span "Air preferences" at bounding box center [302, 124] width 323 height 24
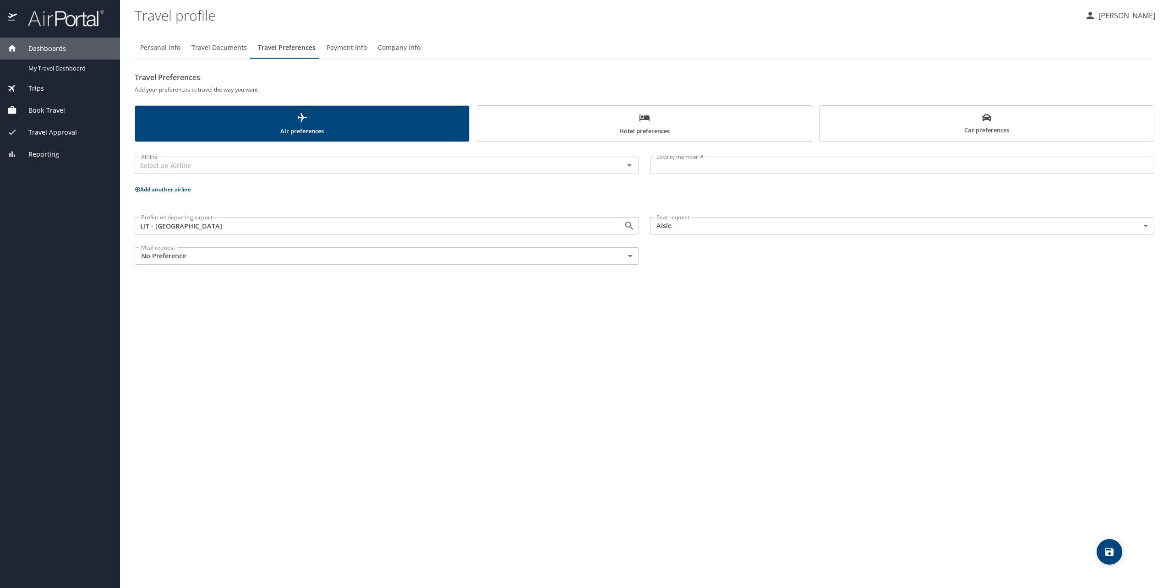
click at [1110, 551] on icon "save" at bounding box center [1109, 552] width 8 height 8
click at [344, 41] on button "Payment Info" at bounding box center [346, 48] width 51 height 22
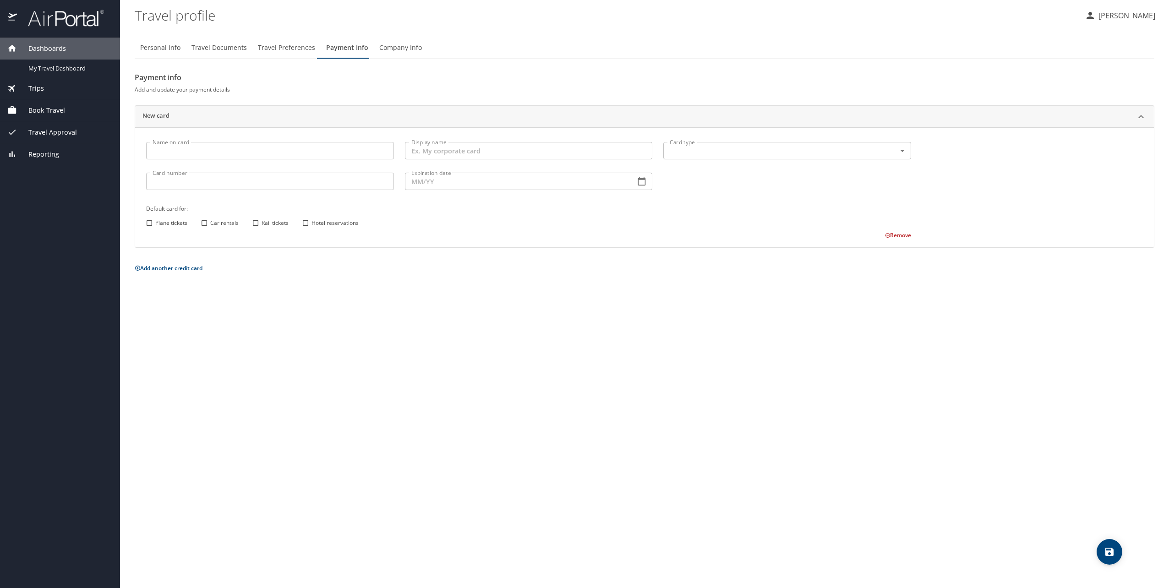
click at [261, 146] on input "Name on card" at bounding box center [270, 150] width 248 height 17
type input "[CREDIT_CARD_NUMBER]"
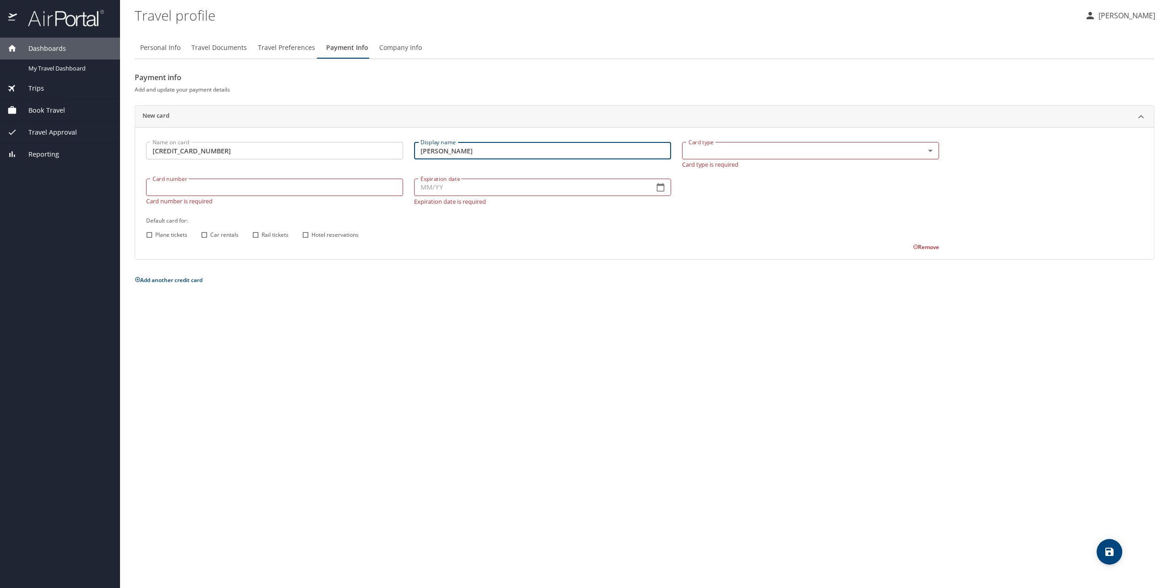
type input "[PERSON_NAME]"
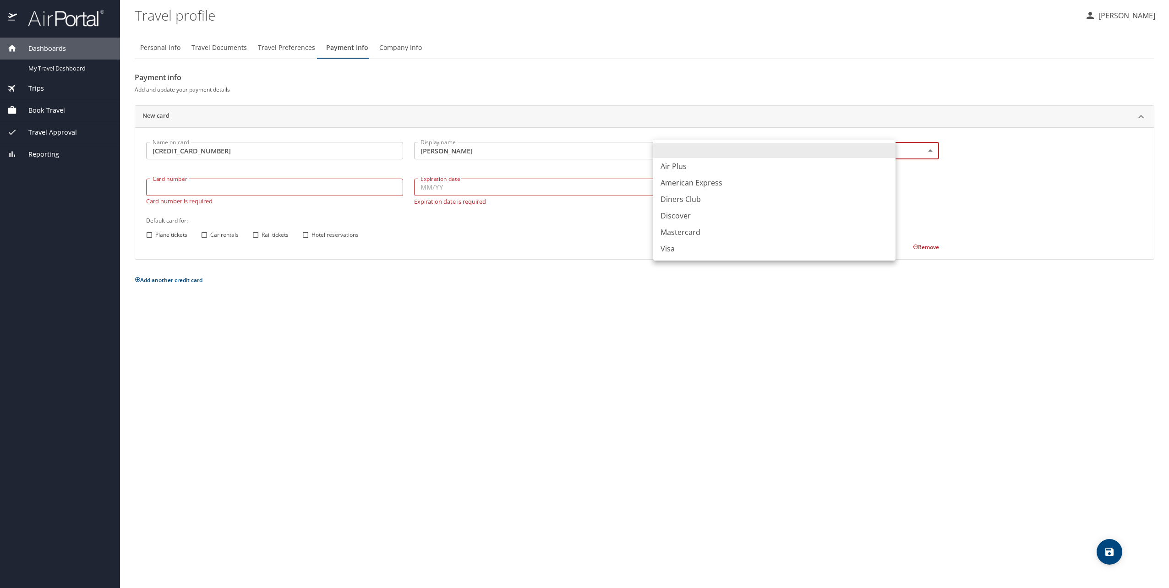
click at [883, 148] on body "Dashboards My Travel Dashboard Trips Current / Future Trips Past Trips Trips Mi…" at bounding box center [584, 294] width 1169 height 588
click at [712, 230] on li "Mastercard" at bounding box center [774, 232] width 242 height 16
type input "CA"
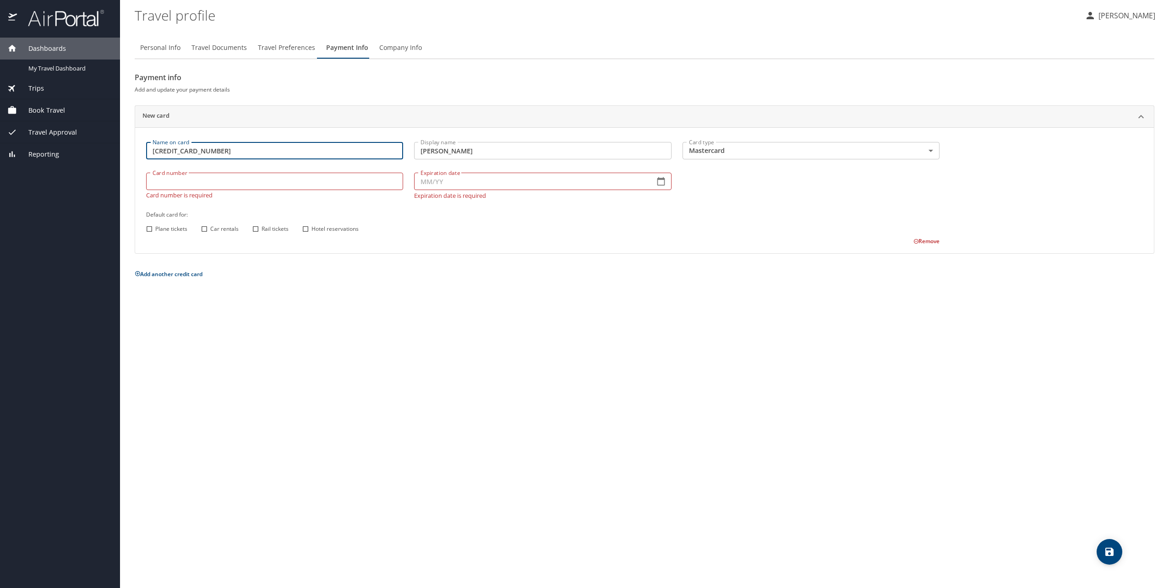
drag, startPoint x: 286, startPoint y: 153, endPoint x: 7, endPoint y: 148, distance: 278.5
click at [7, 148] on div "Dashboards My Travel Dashboard Trips Current / Future Trips Past Trips Trips Mi…" at bounding box center [584, 294] width 1169 height 588
click at [220, 185] on input "Card number" at bounding box center [274, 181] width 257 height 17
paste input "[CREDIT_CARD_NUMBER]"
type input "[CREDIT_CARD_NUMBER]"
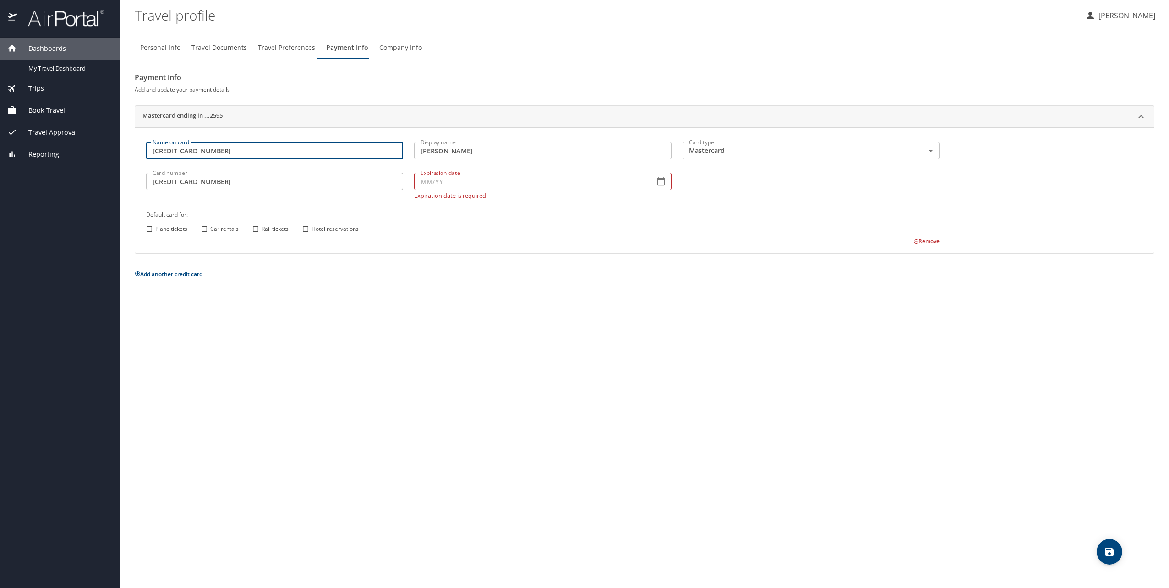
drag, startPoint x: 227, startPoint y: 150, endPoint x: 67, endPoint y: 142, distance: 160.1
click at [67, 142] on div "Dashboards My Travel Dashboard Trips Current / Future Trips Past Trips Trips Mi…" at bounding box center [584, 294] width 1169 height 588
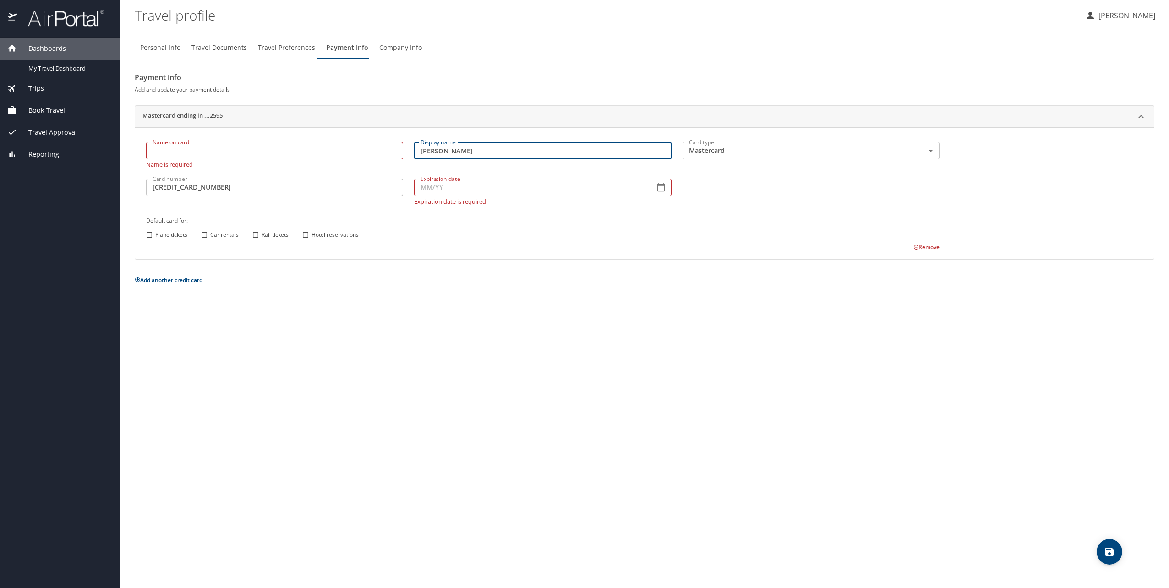
drag, startPoint x: 493, startPoint y: 155, endPoint x: 298, endPoint y: 155, distance: 195.6
click at [298, 155] on div "Name on card Name on card Name is required Display name [PERSON_NAME] Display n…" at bounding box center [543, 193] width 804 height 115
click at [236, 149] on input "Name on card" at bounding box center [274, 150] width 257 height 17
paste input "[PERSON_NAME]"
type input "[PERSON_NAME]"
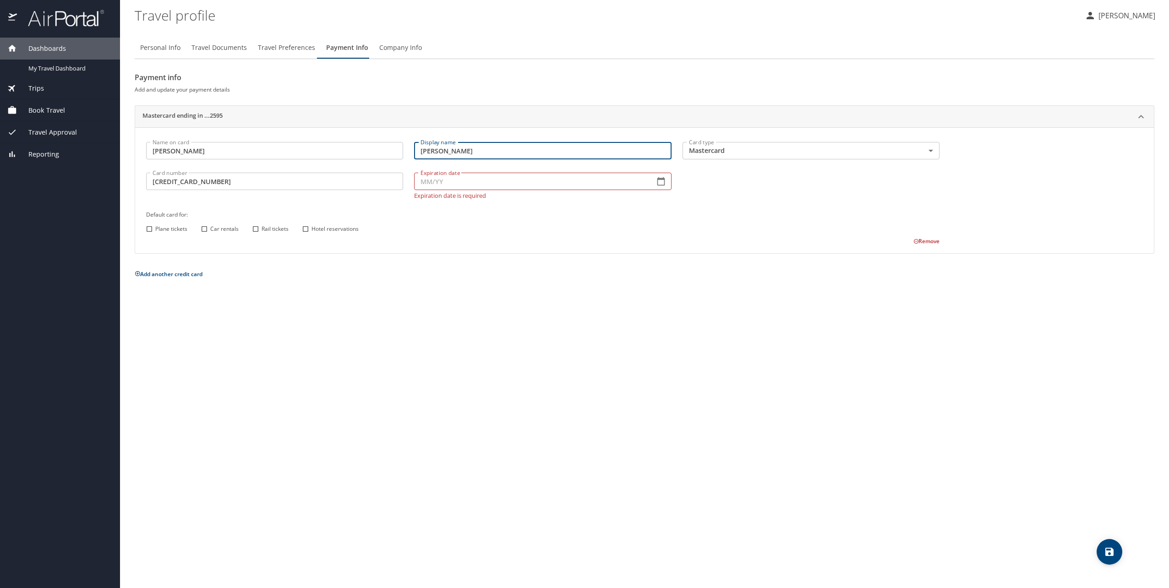
drag, startPoint x: 521, startPoint y: 151, endPoint x: 234, endPoint y: 153, distance: 286.3
click at [234, 153] on div "Name on card [PERSON_NAME] Name on card Display name [PERSON_NAME] Display name…" at bounding box center [543, 190] width 804 height 109
click at [463, 185] on input "Expiration date" at bounding box center [530, 181] width 233 height 17
click at [456, 150] on input "Display name" at bounding box center [542, 150] width 257 height 17
type input "ADE T CARD"
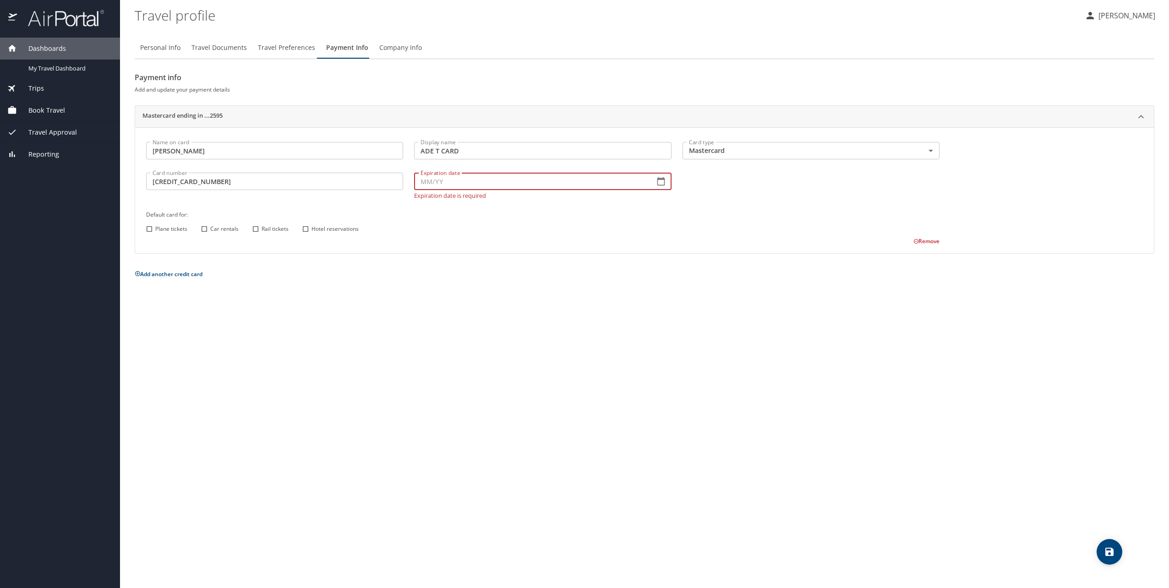
click at [453, 181] on input "Expiration date" at bounding box center [530, 181] width 233 height 17
type input "07/28"
click at [150, 229] on input "Plane tickets" at bounding box center [149, 223] width 12 height 12
checkbox input "true"
click at [206, 224] on input "Car rentals" at bounding box center [204, 223] width 12 height 12
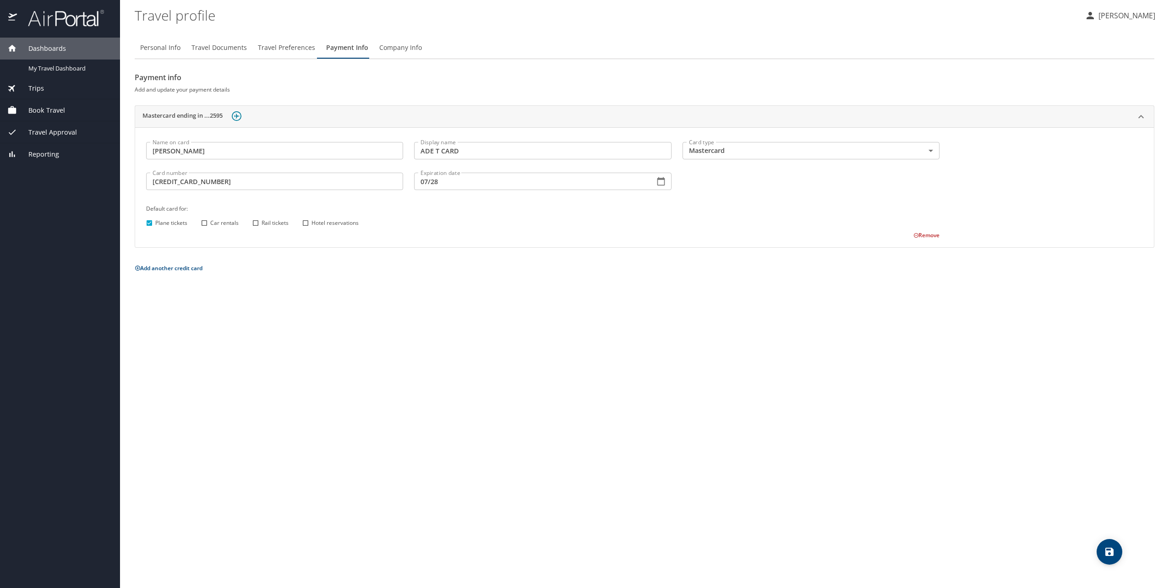
checkbox input "true"
click at [304, 224] on input "Hotel reservations" at bounding box center [306, 223] width 12 height 12
checkbox input "true"
click at [1118, 552] on span "save" at bounding box center [1109, 551] width 26 height 11
click at [404, 47] on span "Company Info" at bounding box center [400, 47] width 43 height 11
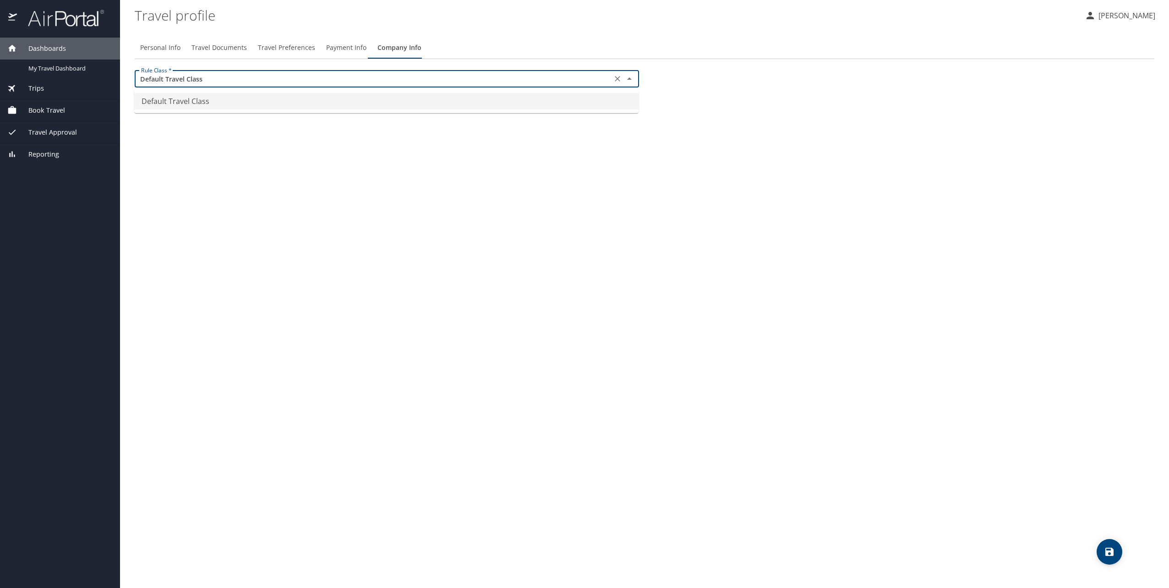
click at [256, 80] on input "Default Travel Class" at bounding box center [373, 79] width 472 height 12
click at [921, 299] on div "Personal Info Travel Documents Travel Preferences Payment Info Company Info Rul…" at bounding box center [644, 308] width 1019 height 559
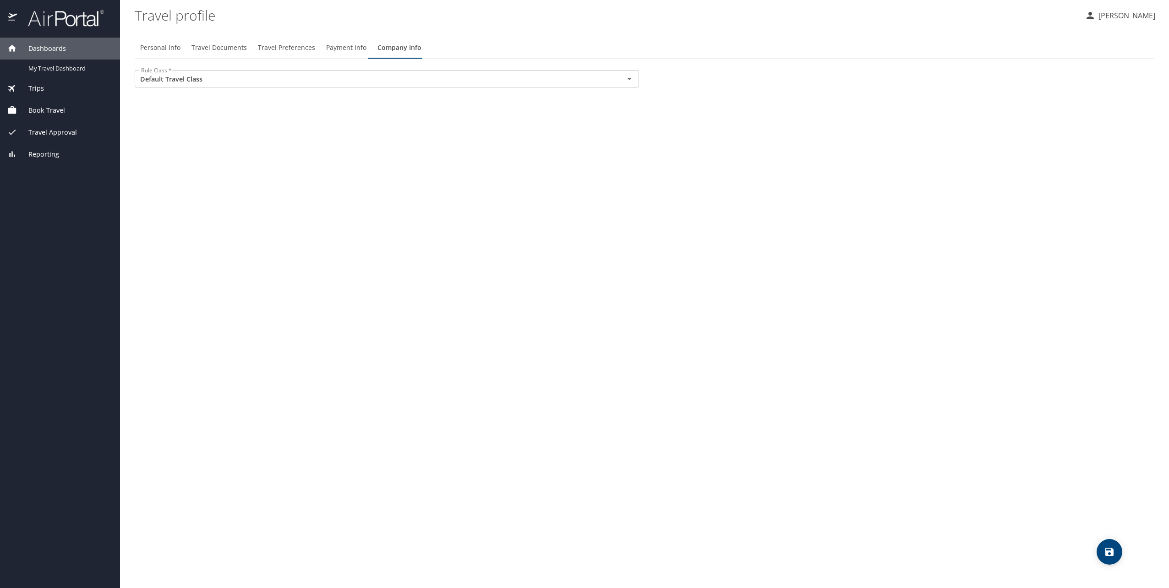
click at [1102, 552] on span "save" at bounding box center [1109, 551] width 26 height 11
click at [55, 112] on span "Book Travel" at bounding box center [41, 110] width 48 height 10
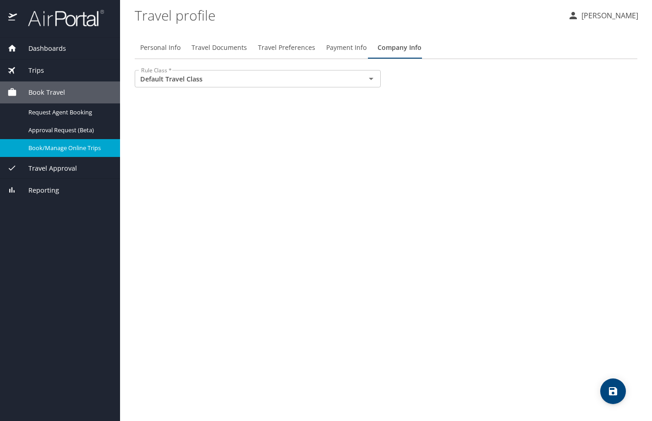
click at [44, 151] on span "Book/Manage Online Trips" at bounding box center [68, 148] width 81 height 9
